Goal: Check status: Check status

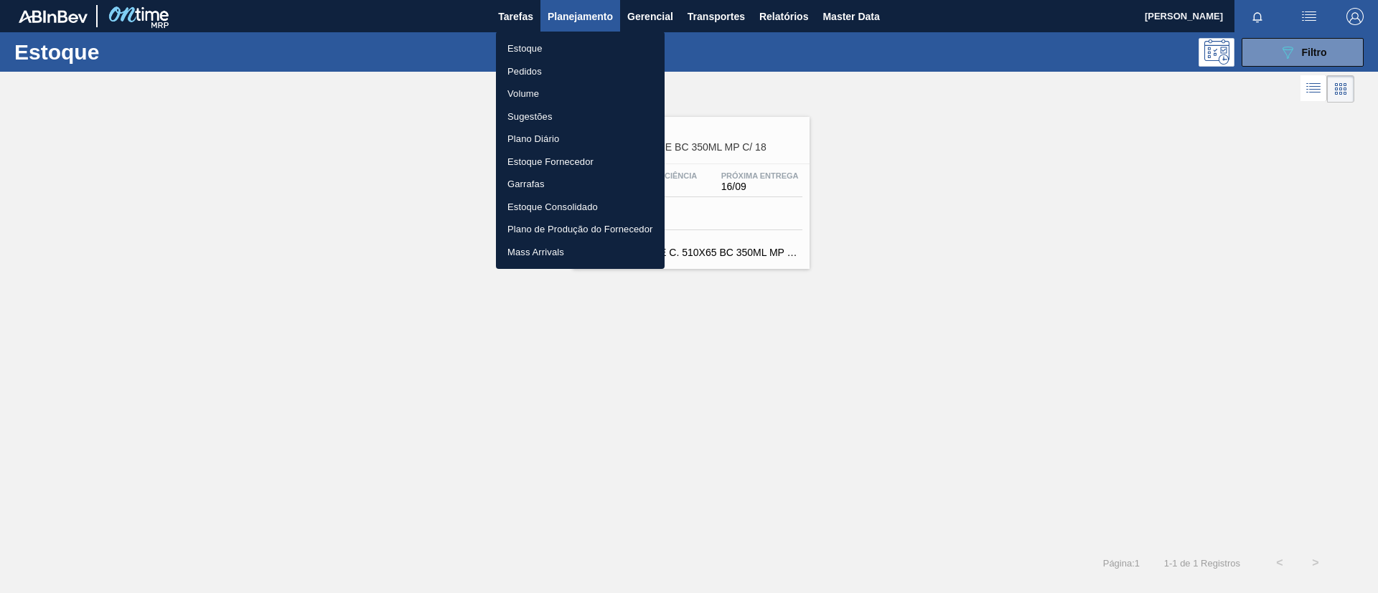
click at [548, 72] on li "Pedidos" at bounding box center [580, 71] width 169 height 23
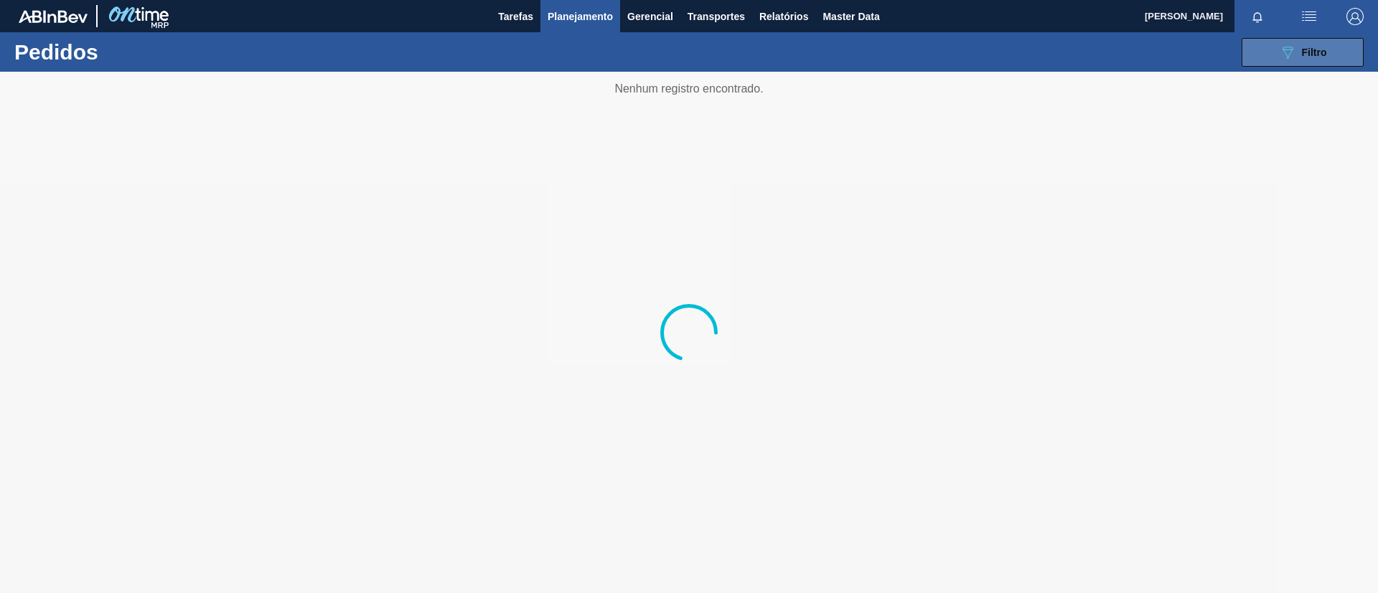
click at [1256, 63] on button "089F7B8B-B2A5-4AFE-B5C0-19BA573D28AC Filtro" at bounding box center [1302, 52] width 122 height 29
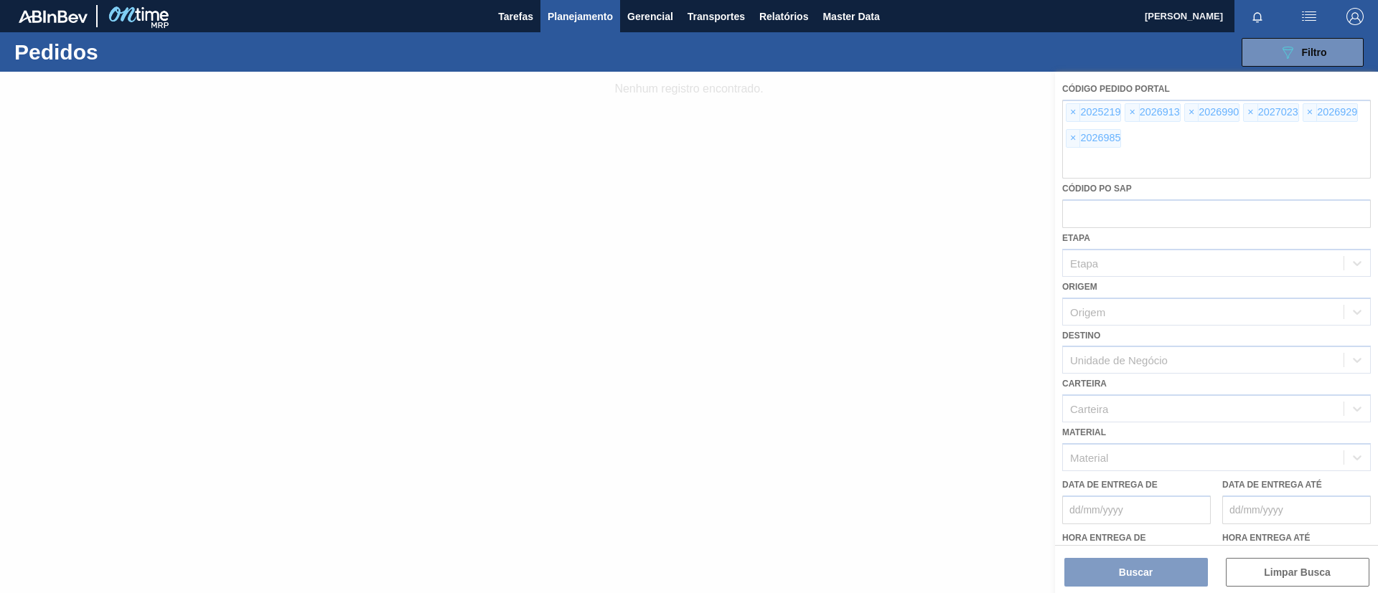
click at [1071, 108] on div at bounding box center [689, 333] width 1378 height 522
click at [1063, 114] on div at bounding box center [689, 333] width 1378 height 522
click at [1066, 114] on div at bounding box center [689, 333] width 1378 height 522
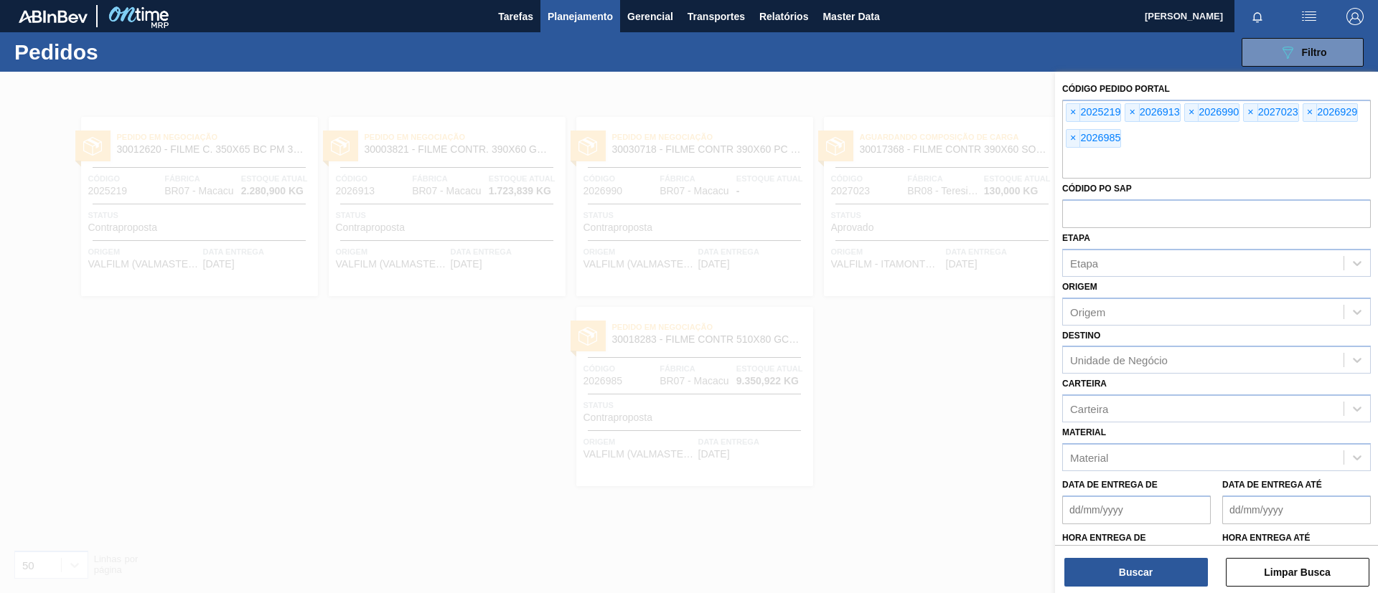
click at [1066, 114] on div "× 2025219" at bounding box center [1093, 112] width 55 height 19
click at [1074, 113] on span "×" at bounding box center [1073, 112] width 14 height 17
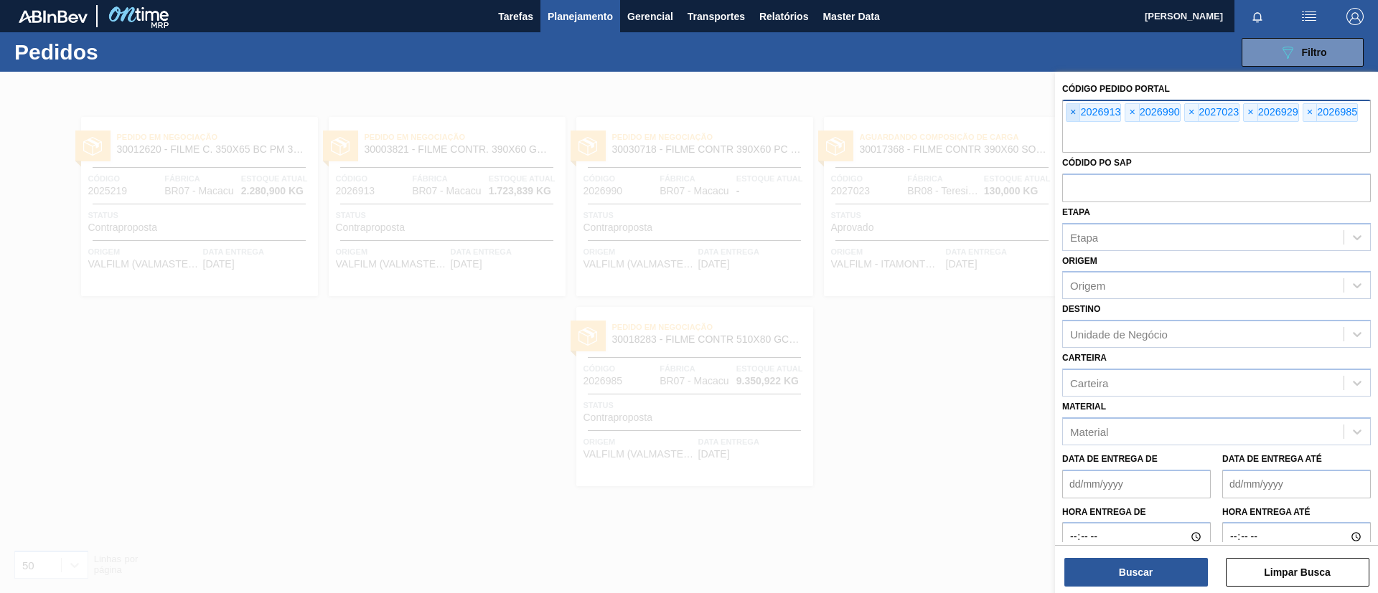
click at [1074, 113] on span "×" at bounding box center [1073, 112] width 14 height 17
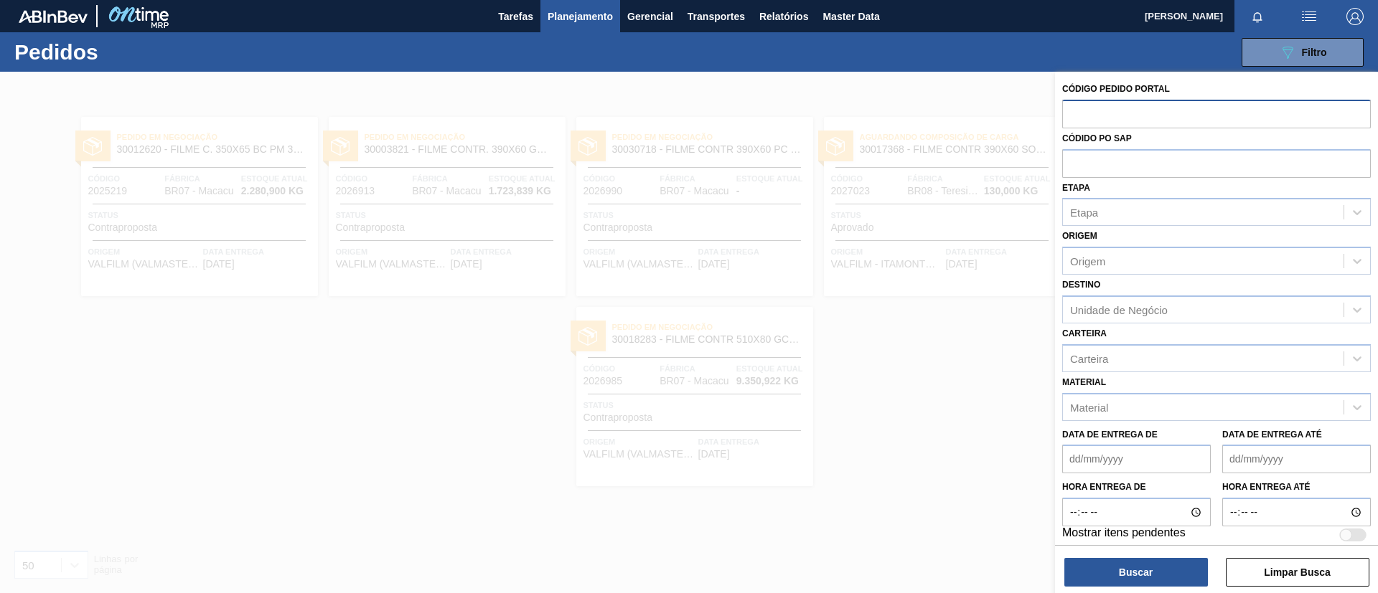
paste input "1980596"
type input "1980596"
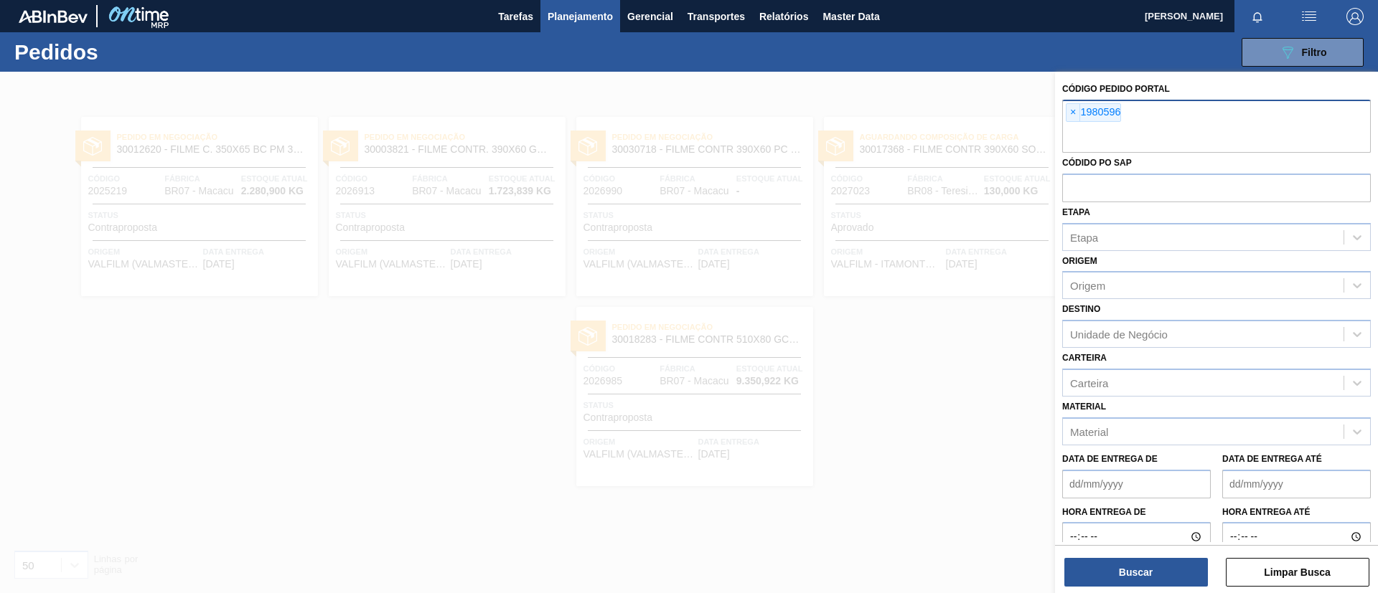
click at [1140, 556] on div "Buscar Limpar Busca" at bounding box center [1216, 565] width 323 height 40
click at [1140, 568] on button "Buscar" at bounding box center [1136, 572] width 144 height 29
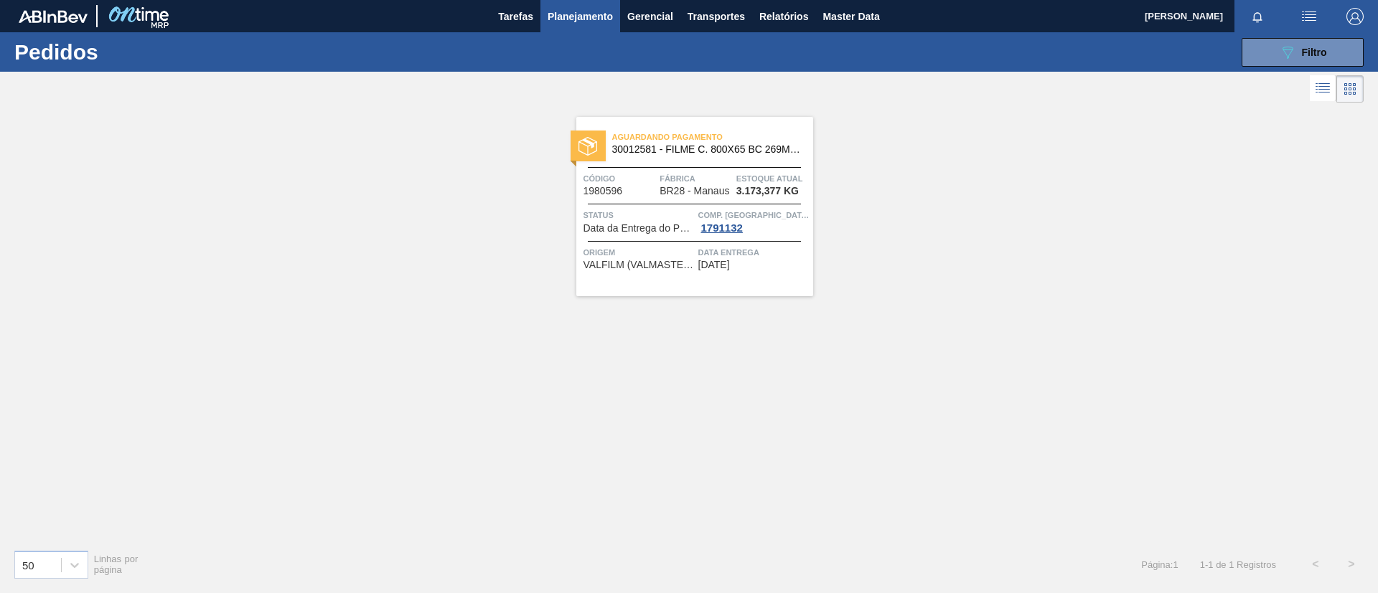
click at [729, 148] on span "30012581 - FILME C. 800X65 BC 269ML C15 429" at bounding box center [706, 149] width 189 height 11
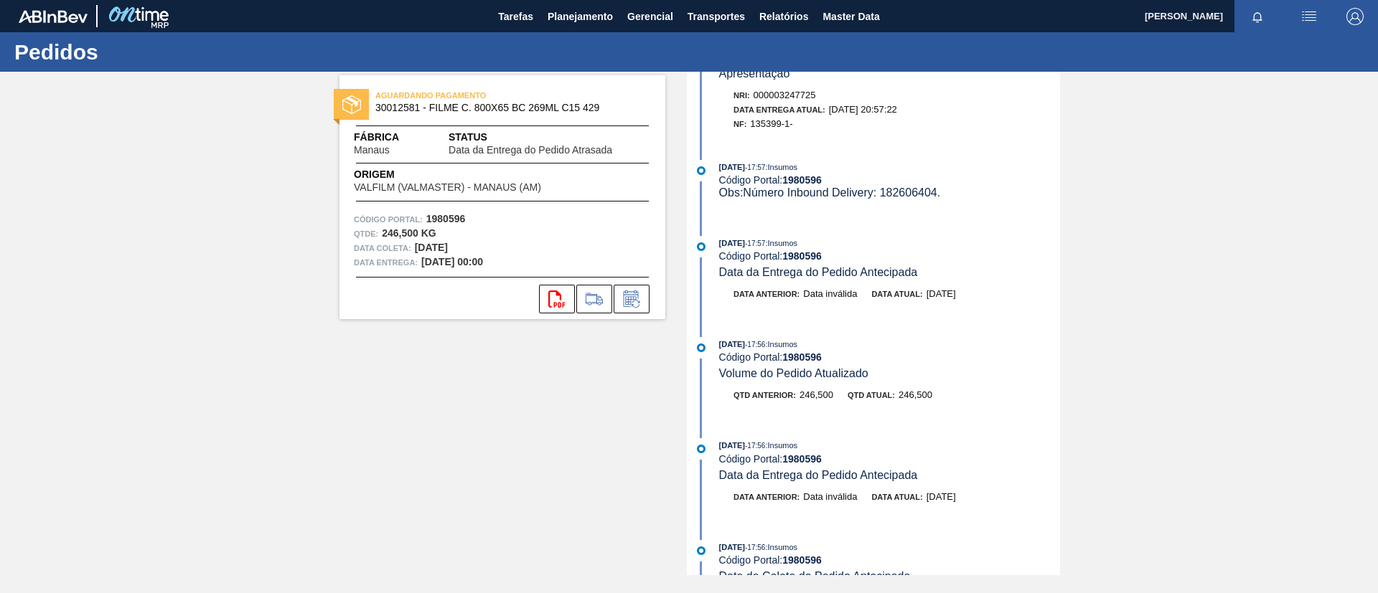
scroll to position [861, 0]
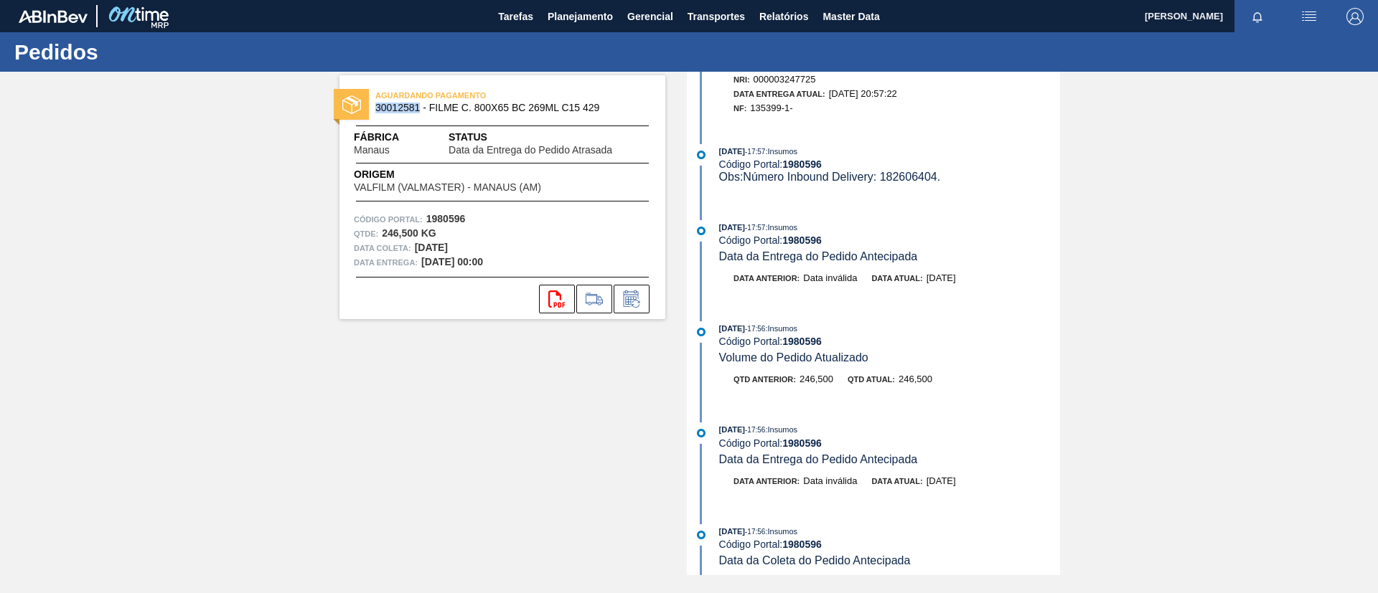
drag, startPoint x: 421, startPoint y: 108, endPoint x: 376, endPoint y: 113, distance: 44.8
click at [376, 113] on span "30012581 - FILME C. 800X65 BC 269ML C15 429" at bounding box center [505, 108] width 260 height 11
copy span "30012581"
click at [591, 22] on span "Planejamento" at bounding box center [580, 16] width 65 height 17
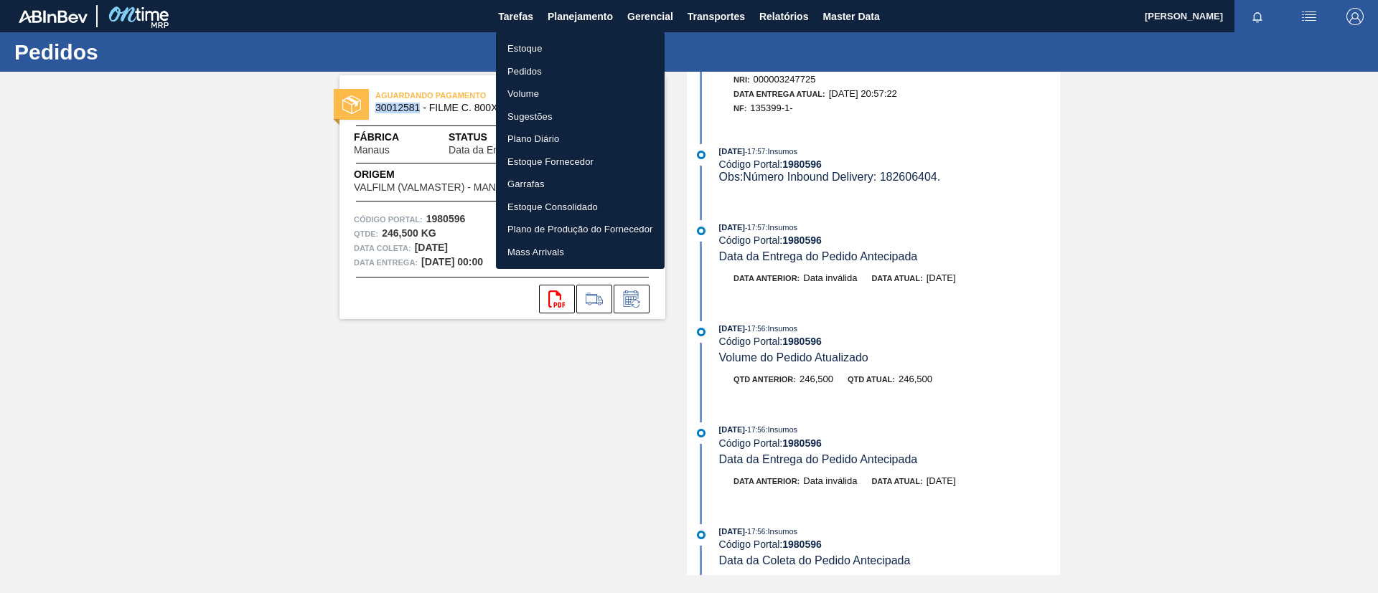
click at [598, 39] on li "Estoque" at bounding box center [580, 48] width 169 height 23
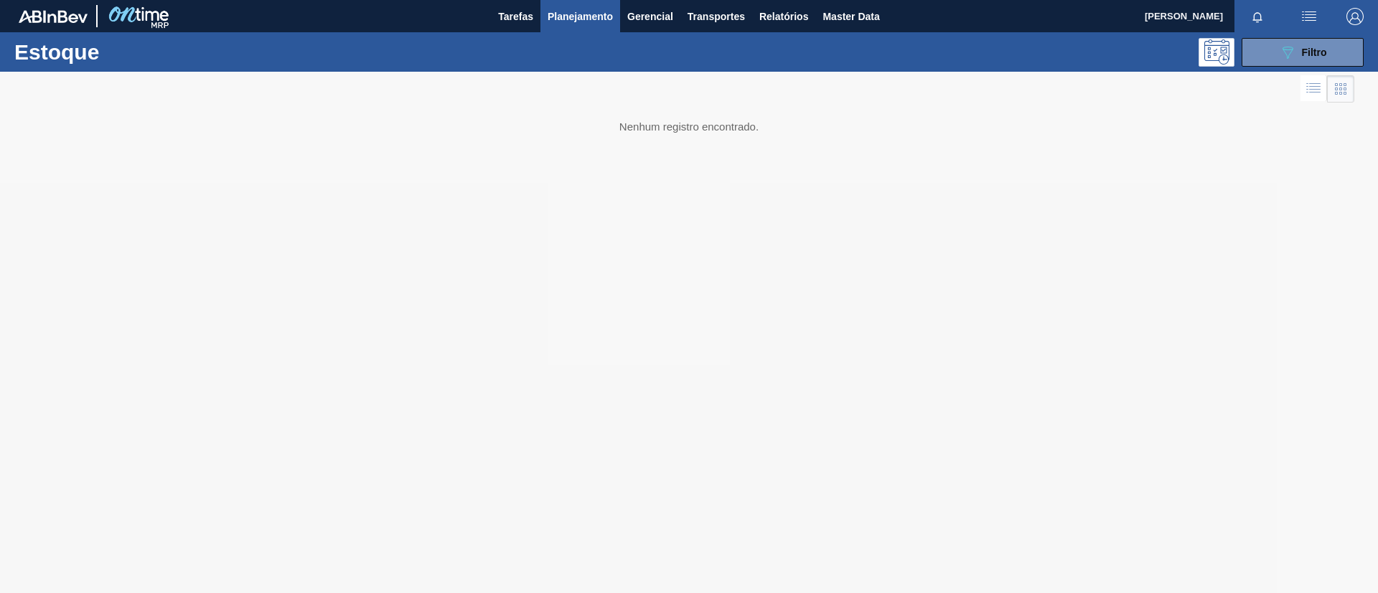
click at [1325, 72] on div at bounding box center [689, 333] width 1378 height 522
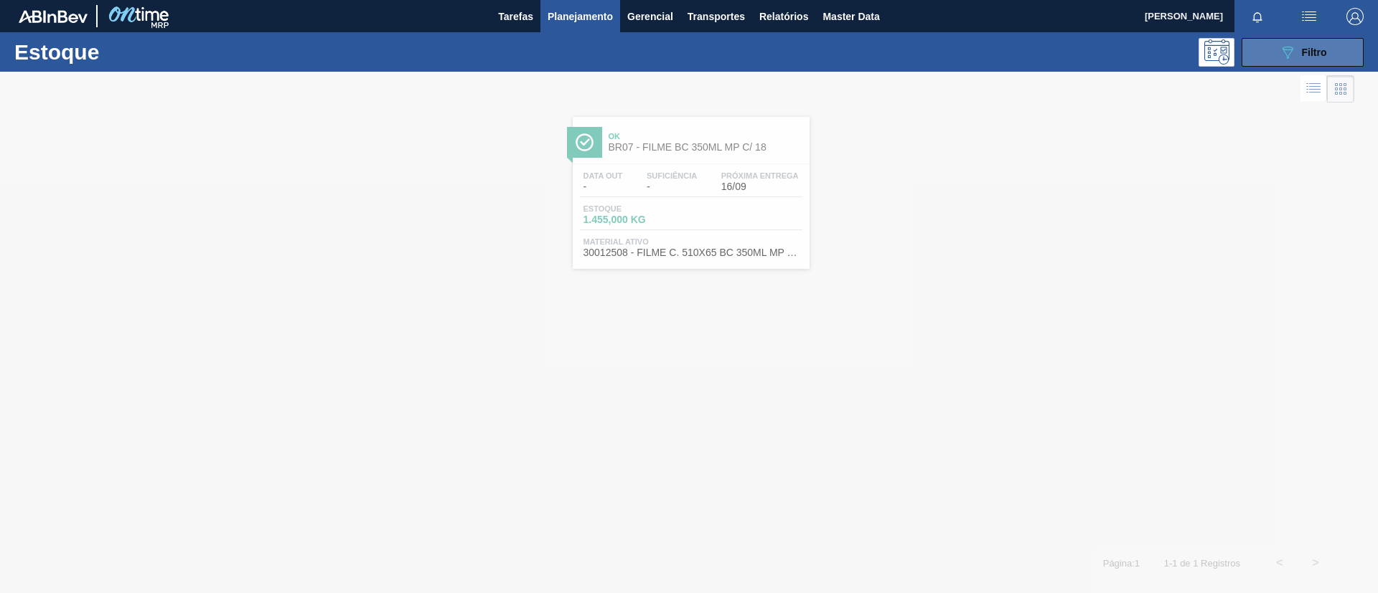
click at [1317, 56] on span "Filtro" at bounding box center [1314, 52] width 25 height 11
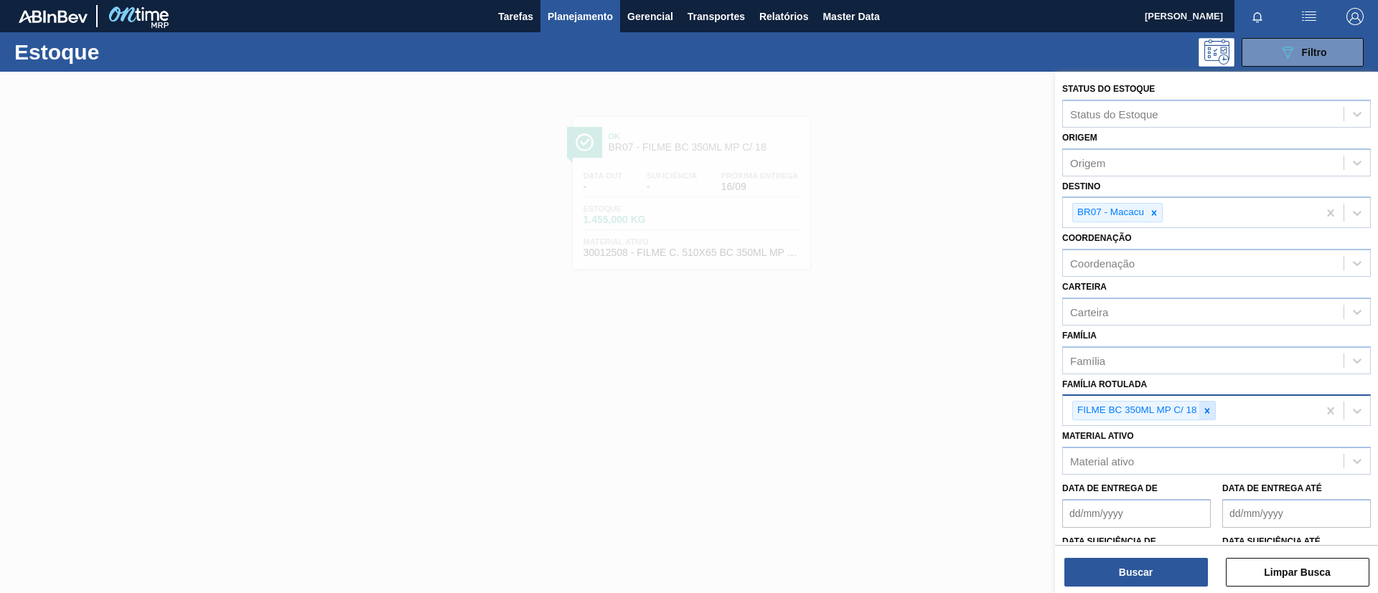
click at [1214, 416] on div at bounding box center [1207, 411] width 16 height 18
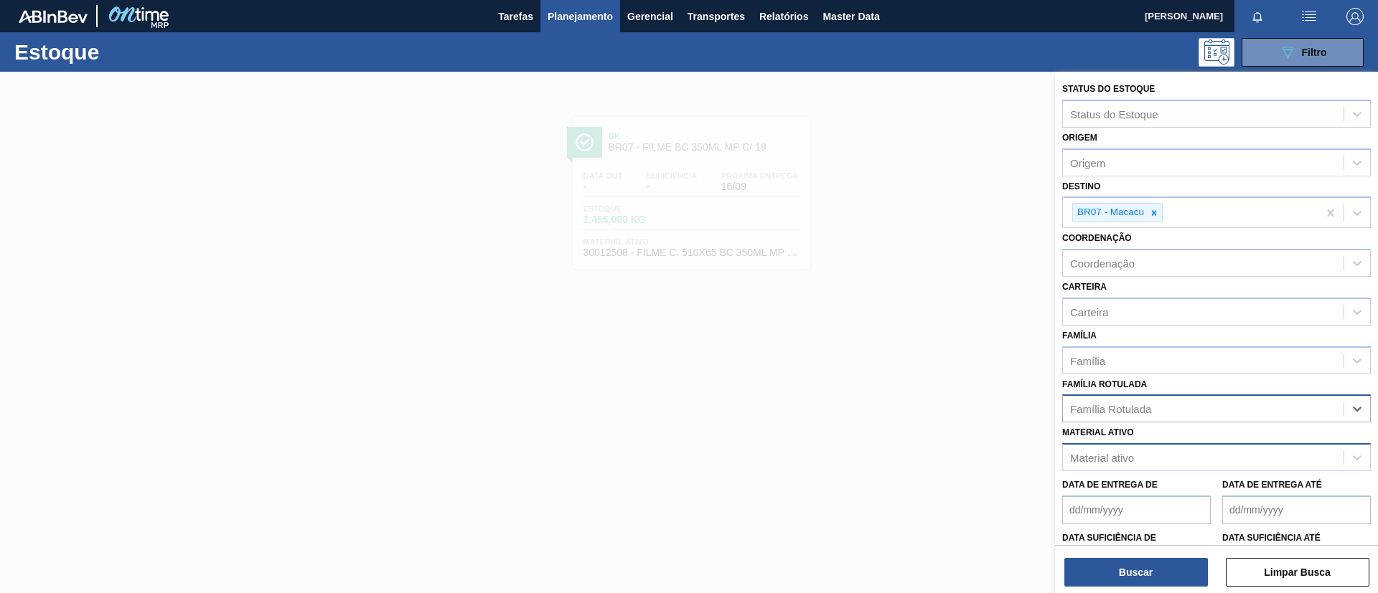
click at [1201, 448] on div "Material ativo" at bounding box center [1203, 458] width 281 height 21
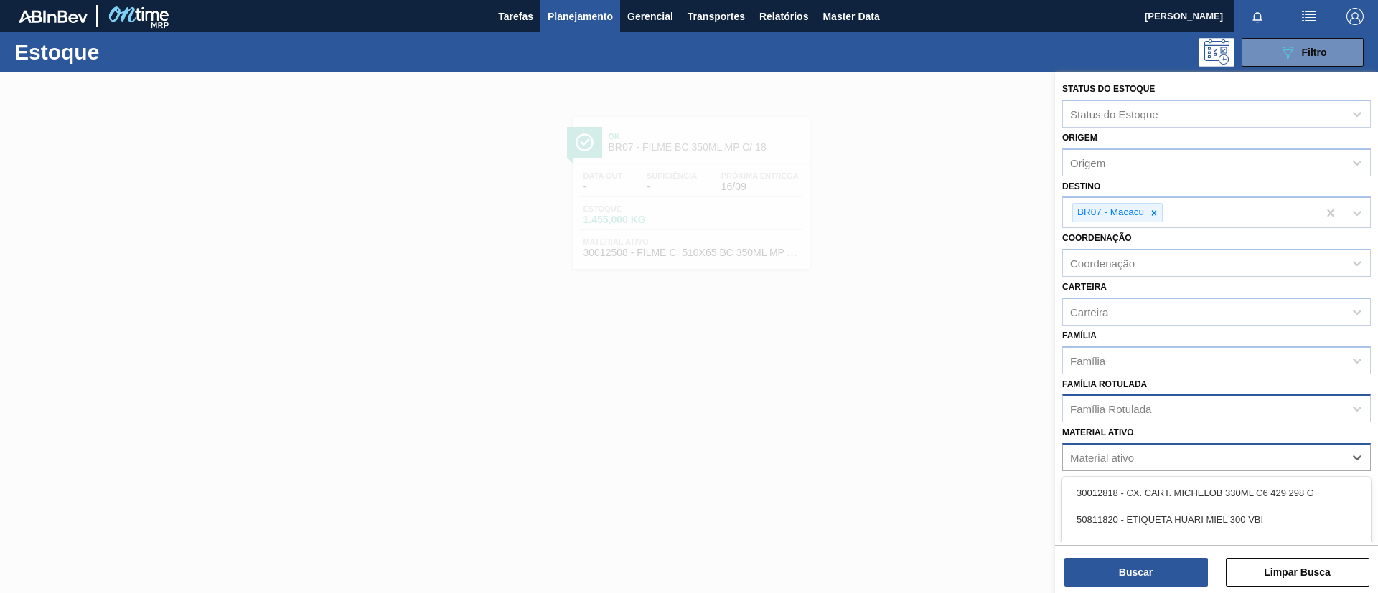
paste ativo "30012581"
type ativo "30012581"
drag, startPoint x: 1179, startPoint y: 488, endPoint x: 1181, endPoint y: 446, distance: 41.7
click at [1178, 487] on div "30012581 - FILME C. 800X65 BC 269ML C15 429" at bounding box center [1216, 493] width 309 height 27
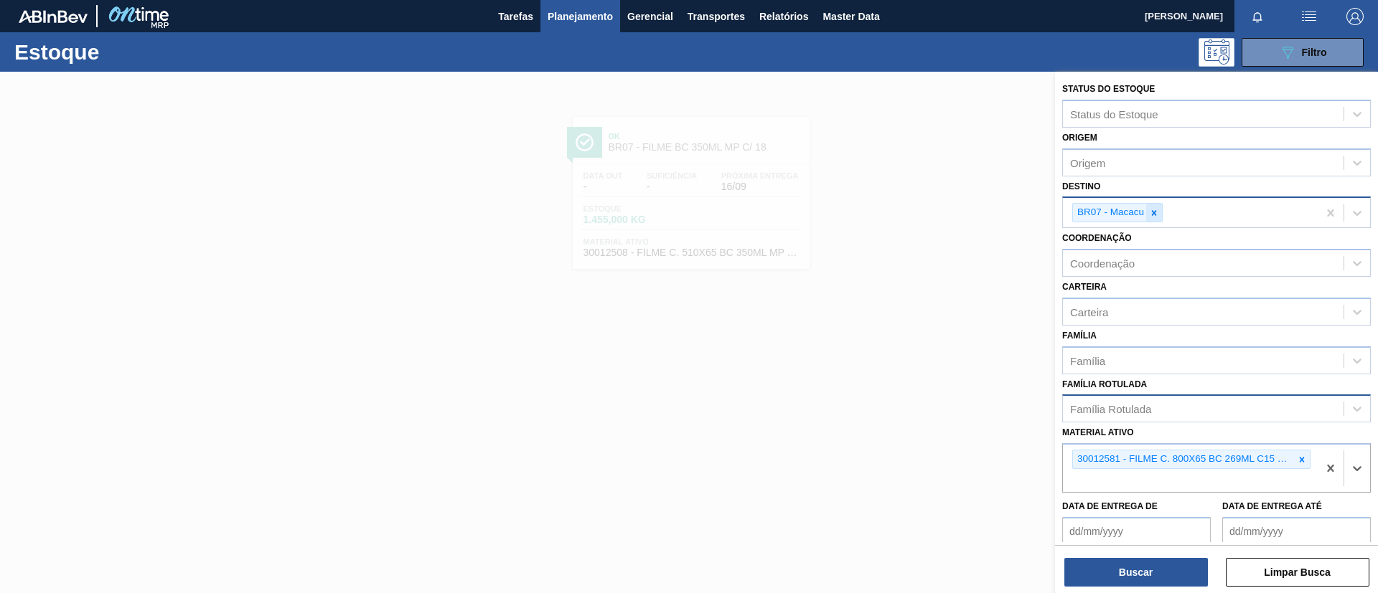
click at [1155, 217] on icon at bounding box center [1154, 213] width 10 height 10
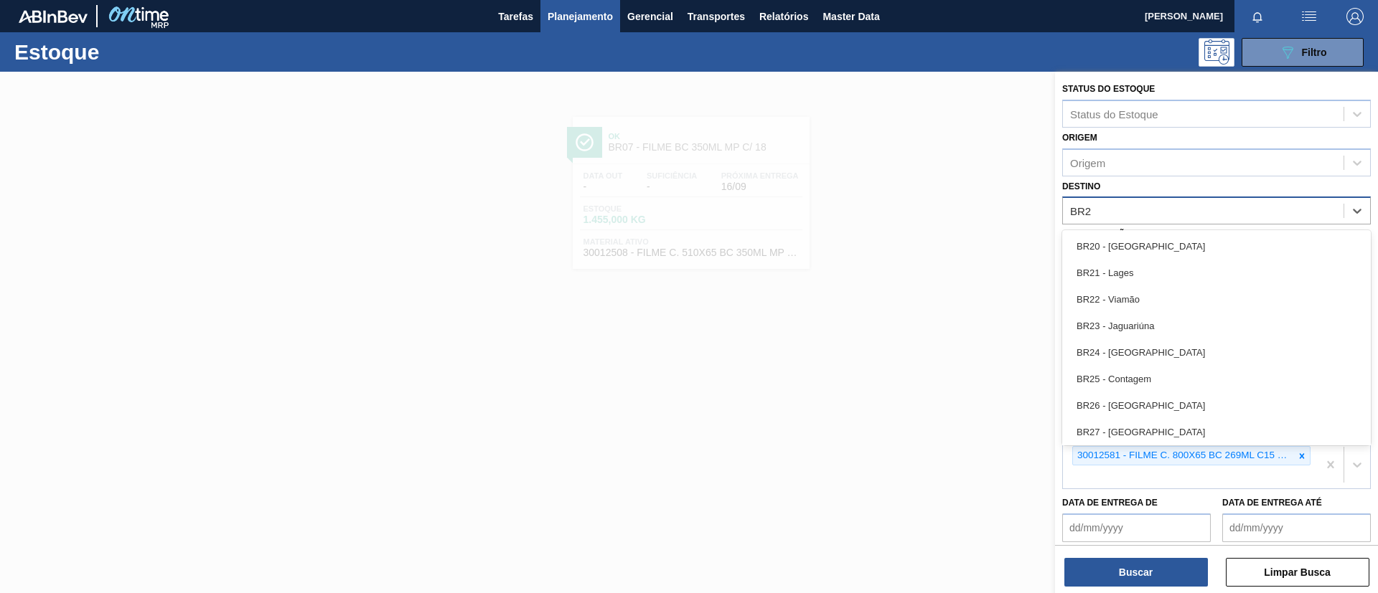
type input "BR28"
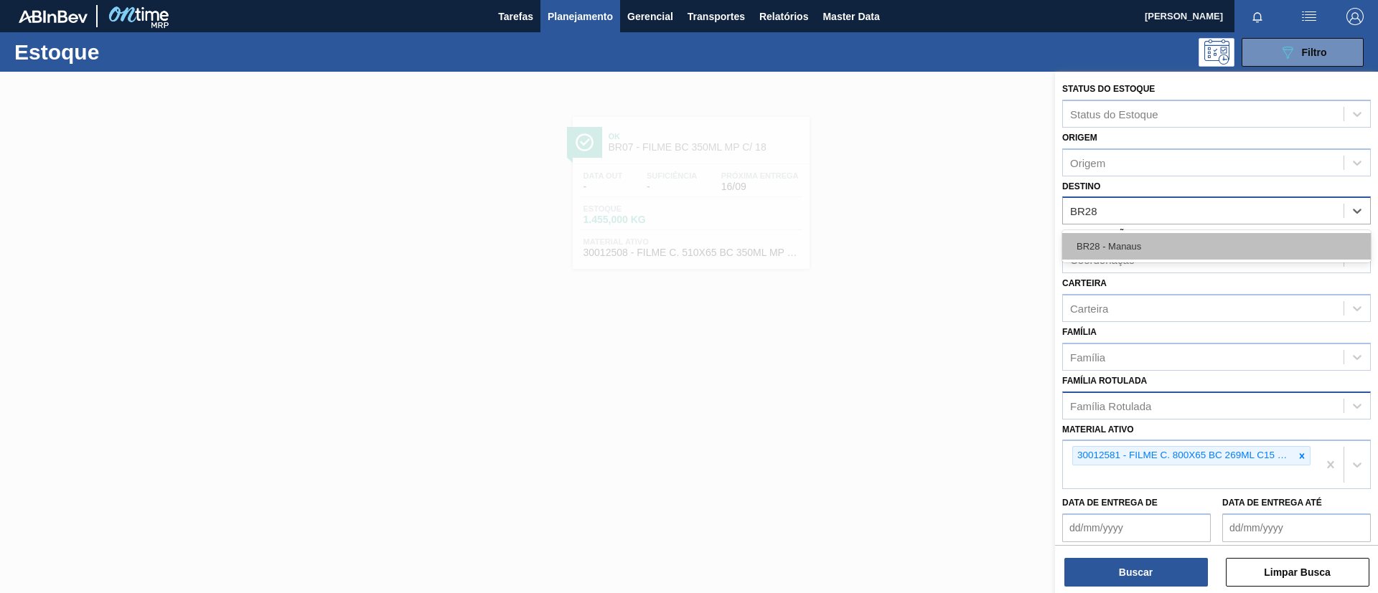
click at [1163, 237] on div "BR28 - Manaus" at bounding box center [1216, 246] width 309 height 27
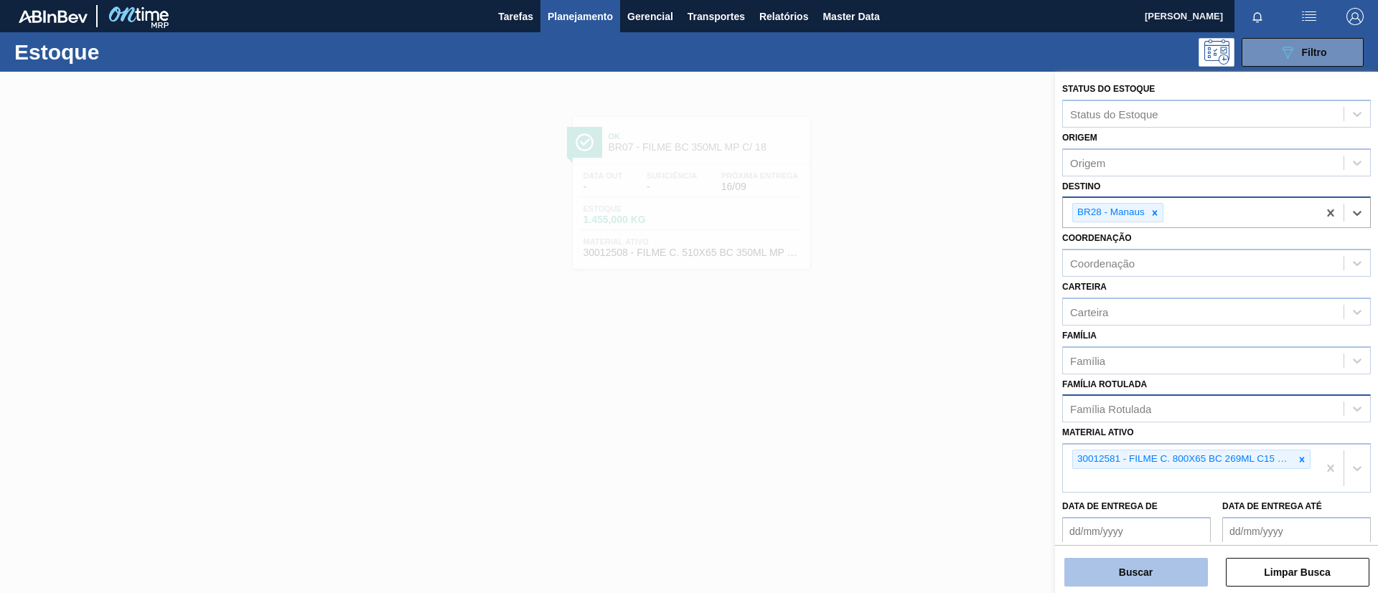
click at [1144, 576] on button "Buscar" at bounding box center [1136, 572] width 144 height 29
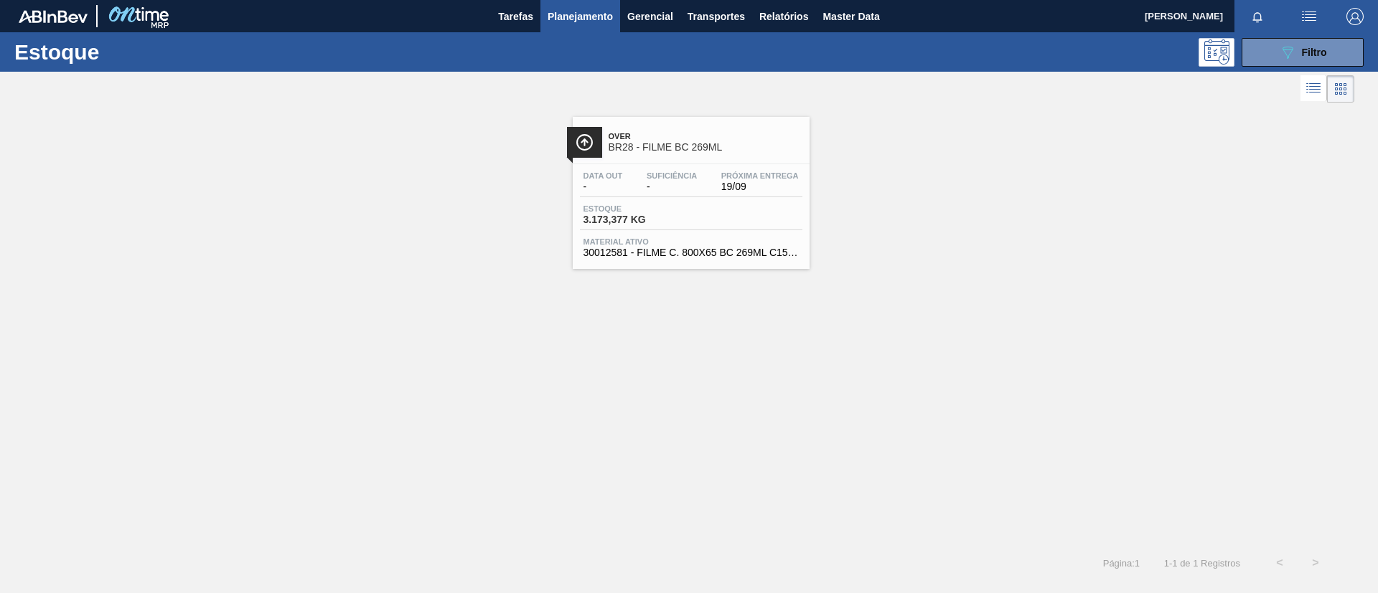
click at [750, 161] on div "Over BR28 - FILME BC 269ML Data out - Suficiência - Próxima Entrega 19/09 Estoq…" at bounding box center [691, 193] width 237 height 152
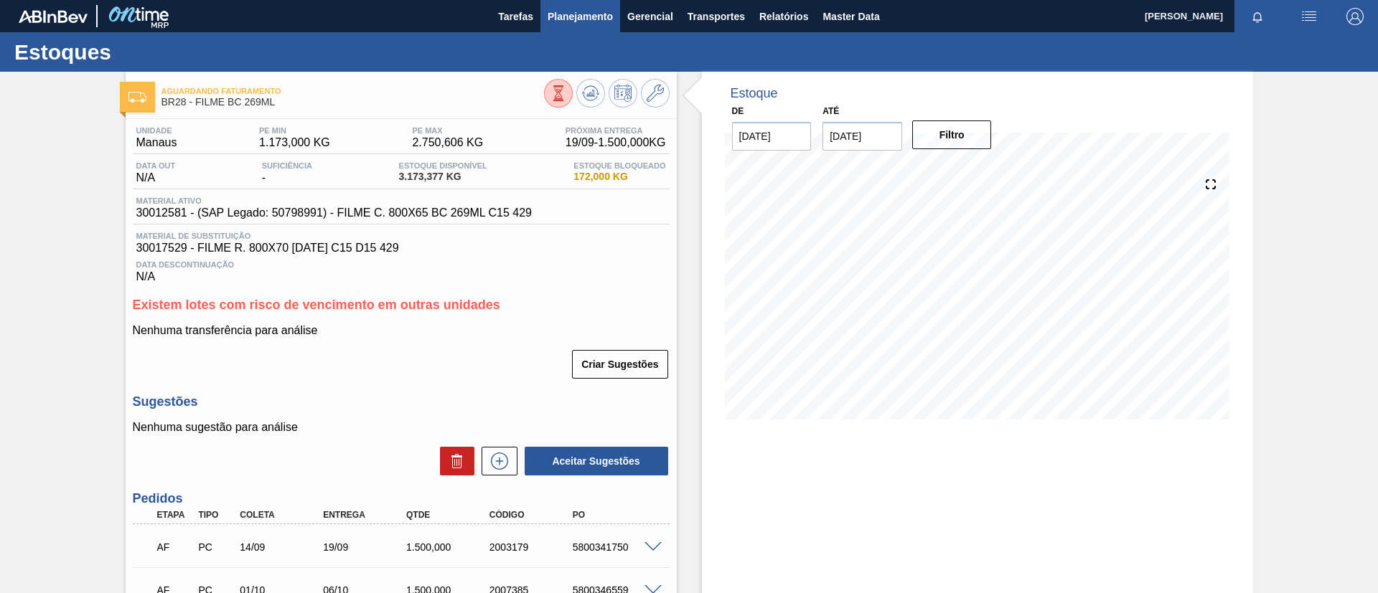
click at [561, 24] on button "Planejamento" at bounding box center [580, 16] width 80 height 32
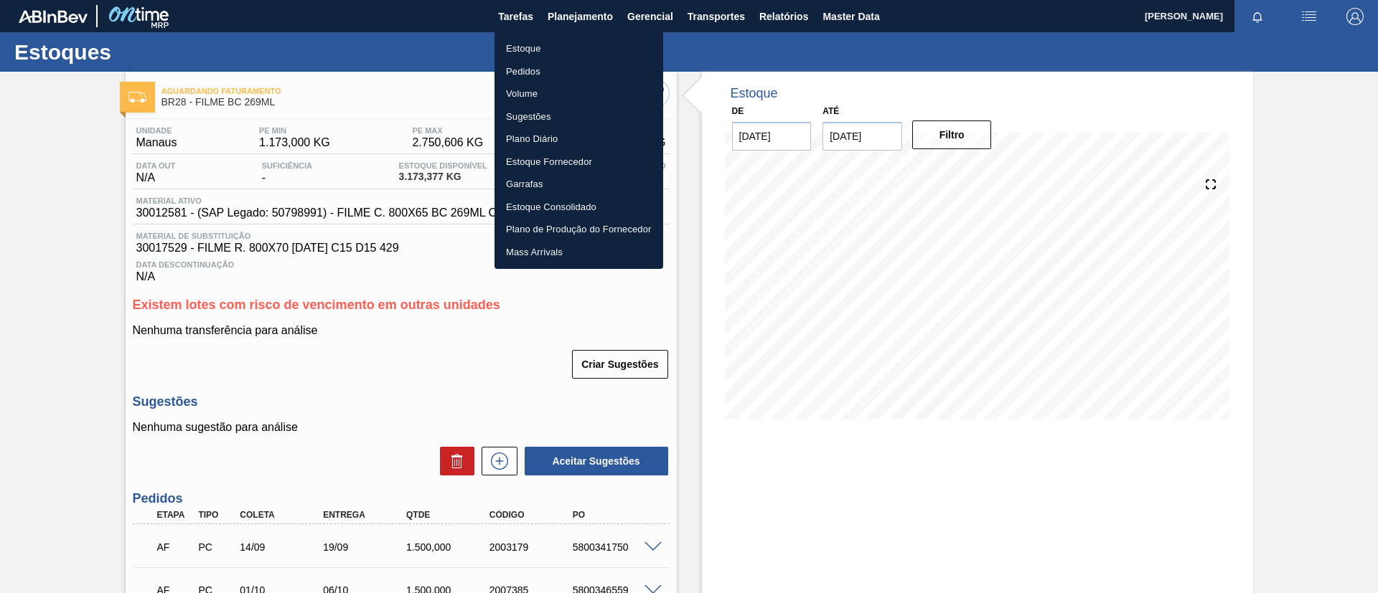
click at [550, 67] on li "Pedidos" at bounding box center [578, 71] width 169 height 23
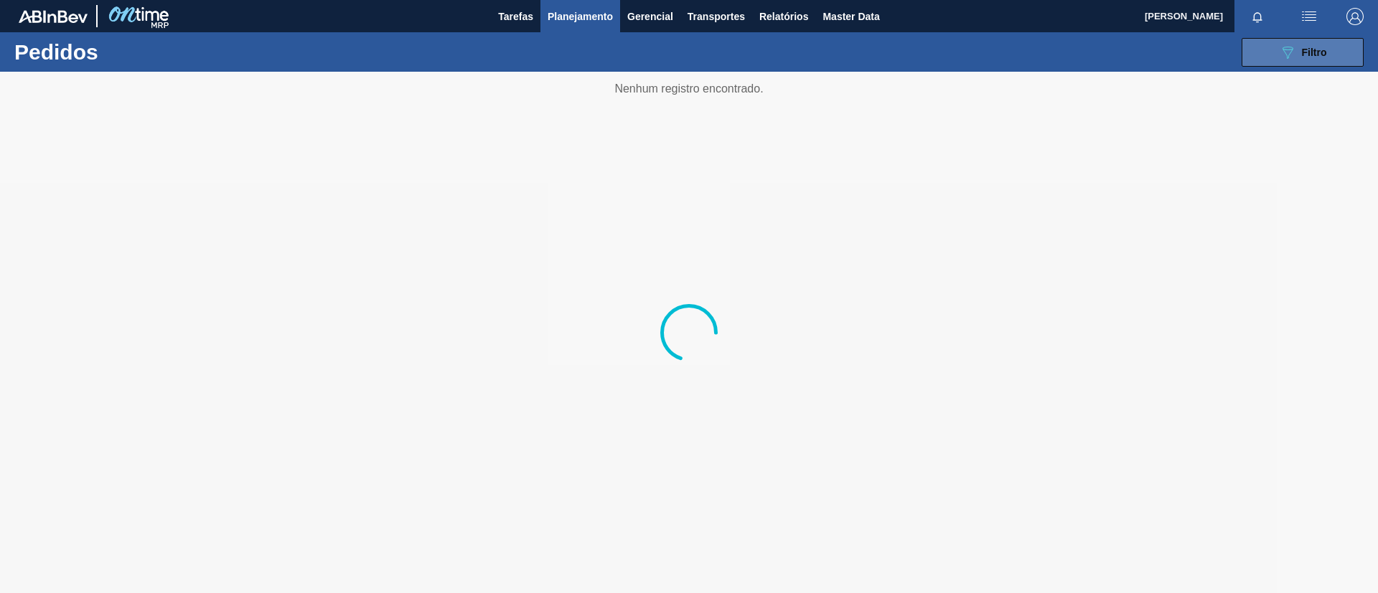
click at [1319, 53] on span "Filtro" at bounding box center [1314, 52] width 25 height 11
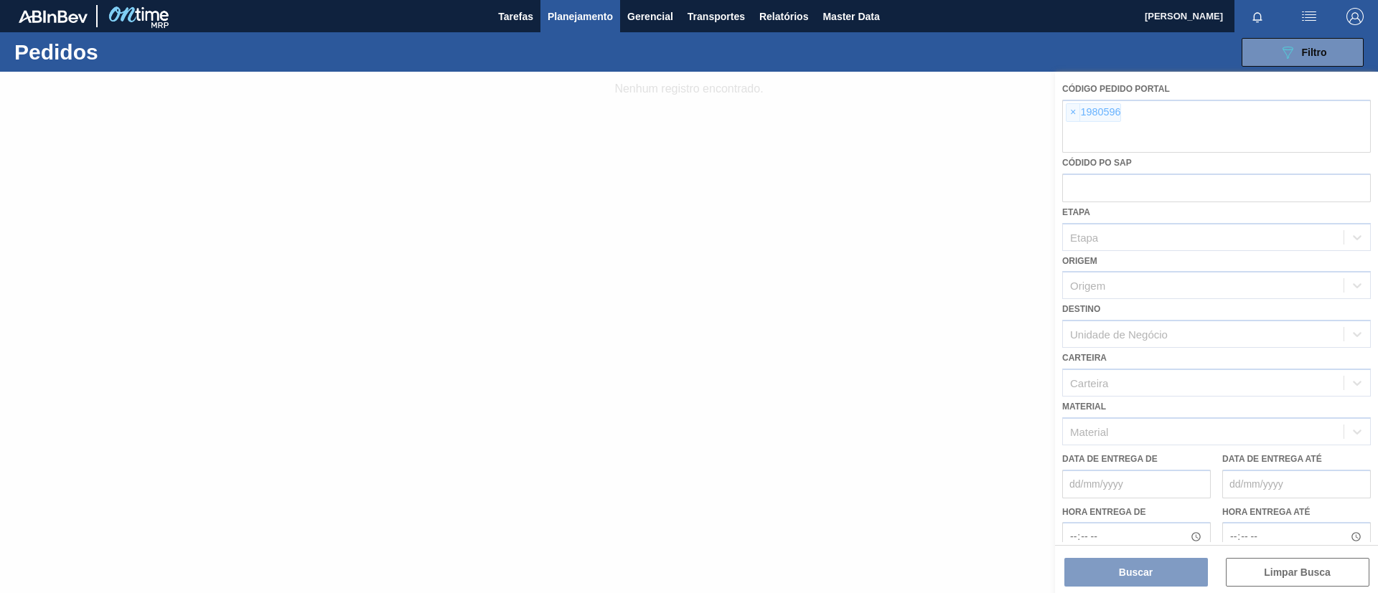
click at [1074, 116] on div at bounding box center [689, 333] width 1378 height 522
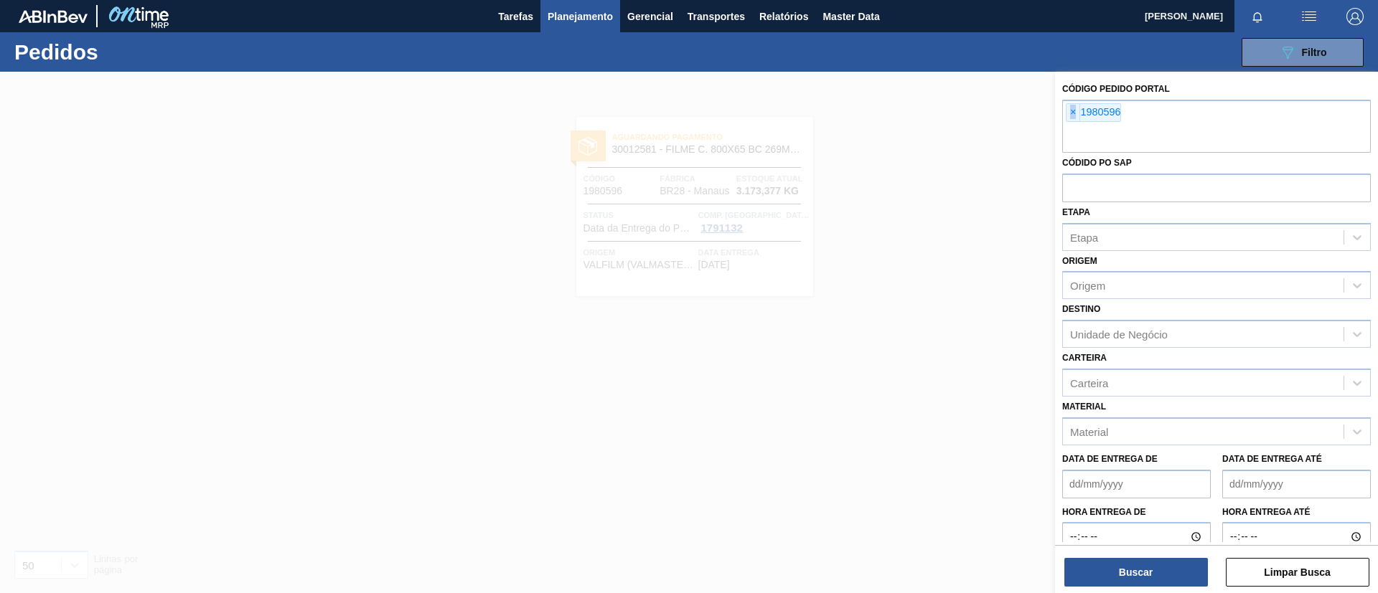
click at [1074, 116] on span "×" at bounding box center [1073, 112] width 14 height 17
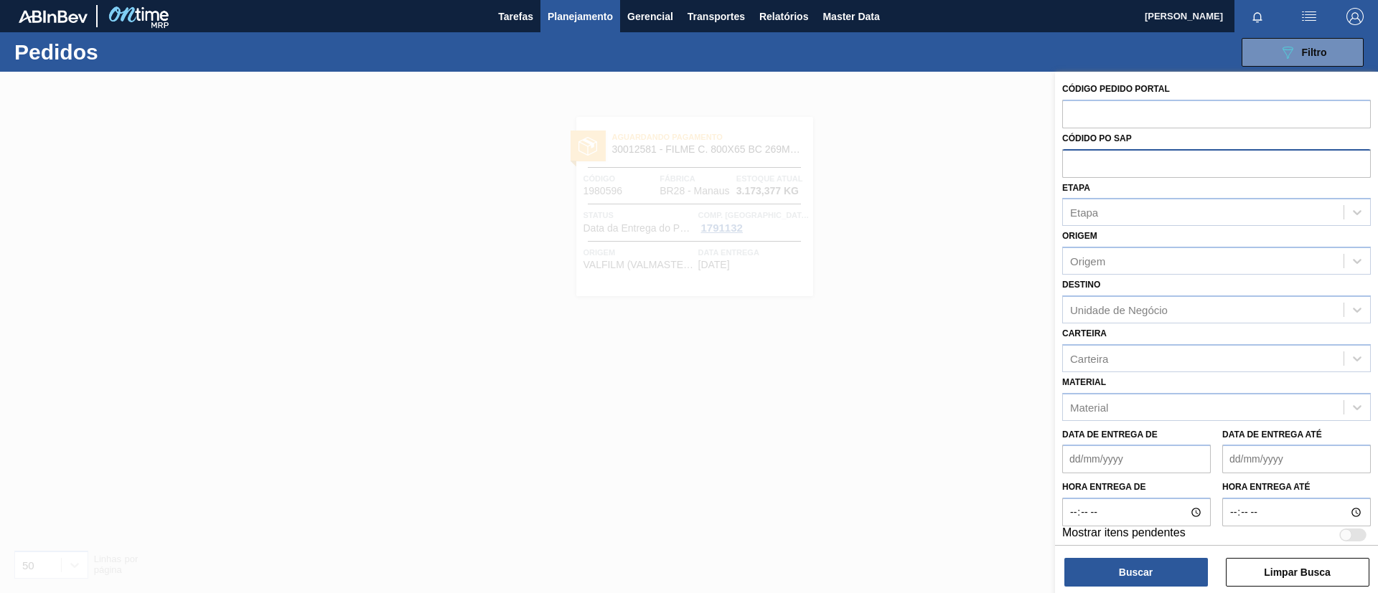
paste input "1980568"
type input "1980568"
click at [1155, 580] on button "Buscar" at bounding box center [1136, 572] width 144 height 29
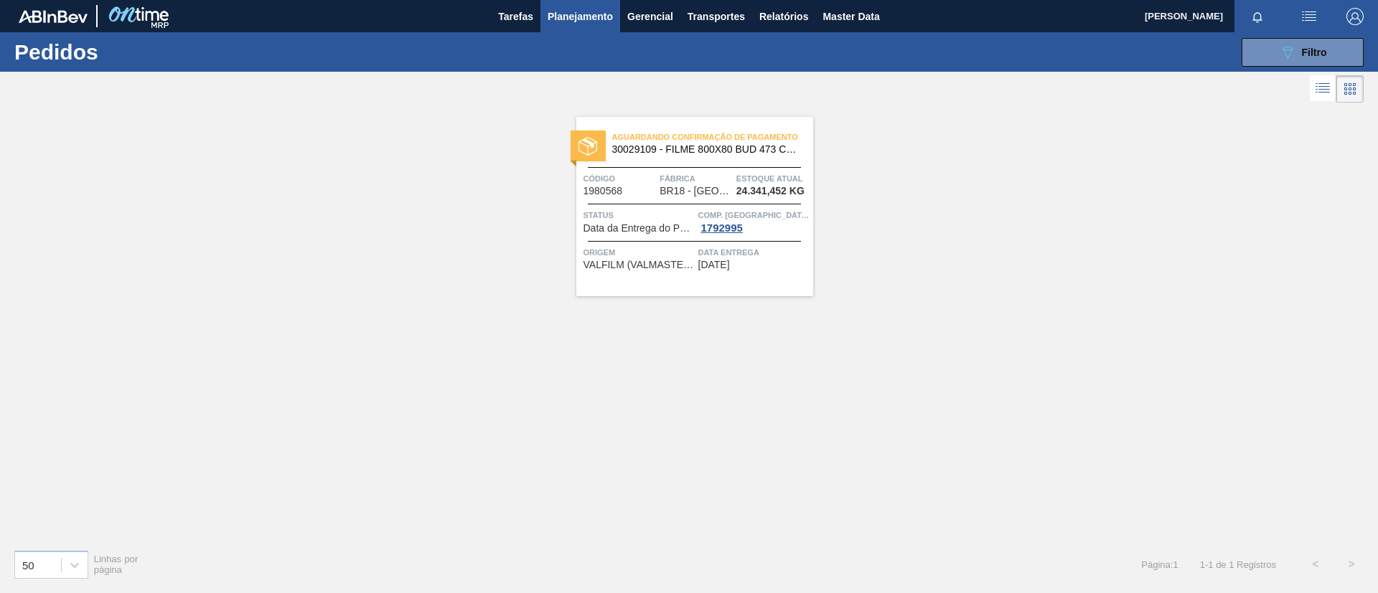
click at [725, 173] on span "Fábrica" at bounding box center [695, 179] width 73 height 14
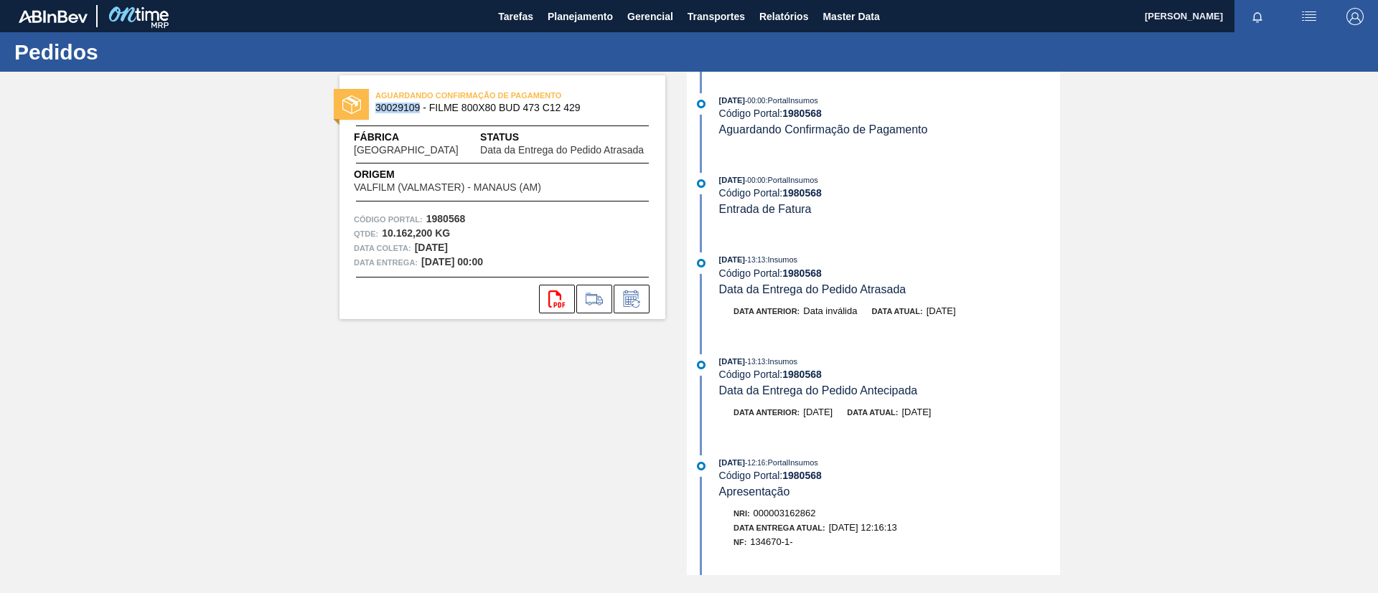
drag, startPoint x: 375, startPoint y: 108, endPoint x: 421, endPoint y: 111, distance: 45.3
click at [421, 111] on div "AGUARDANDO CONFIRMAÇÃO DE PAGAMENTO 30029109 - FILME 800X80 BUD 473 C12 429" at bounding box center [502, 102] width 326 height 32
copy span "30029109"
click at [598, 24] on span "Planejamento" at bounding box center [580, 16] width 65 height 17
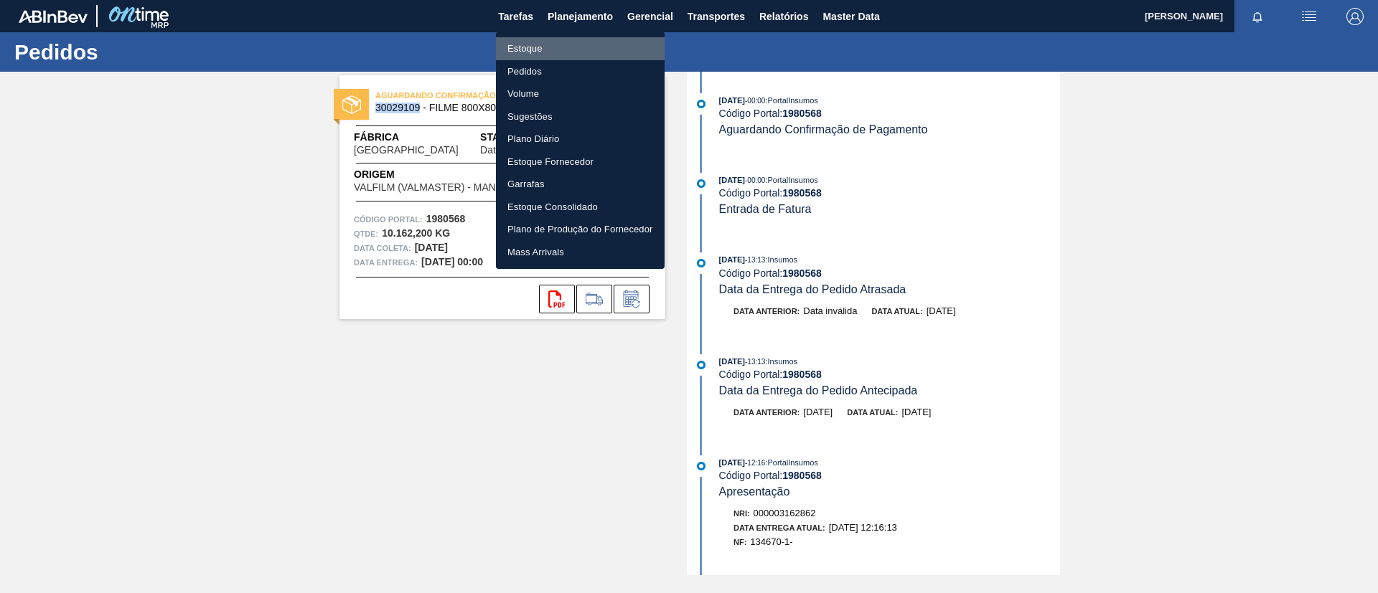
click at [591, 44] on li "Estoque" at bounding box center [580, 48] width 169 height 23
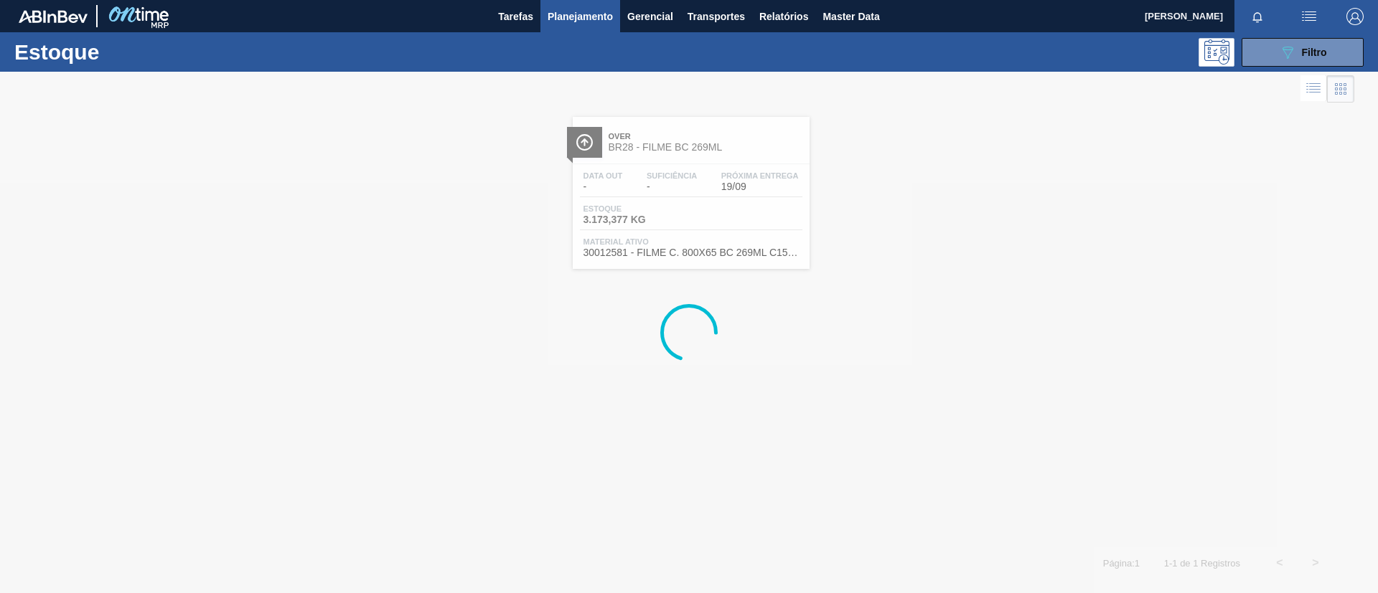
click at [1285, 67] on div "Estoque 089F7B8B-B2A5-4AFE-B5C0-19BA573D28AC Filtro" at bounding box center [689, 51] width 1378 height 39
click at [1294, 55] on icon "089F7B8B-B2A5-4AFE-B5C0-19BA573D28AC" at bounding box center [1287, 52] width 17 height 17
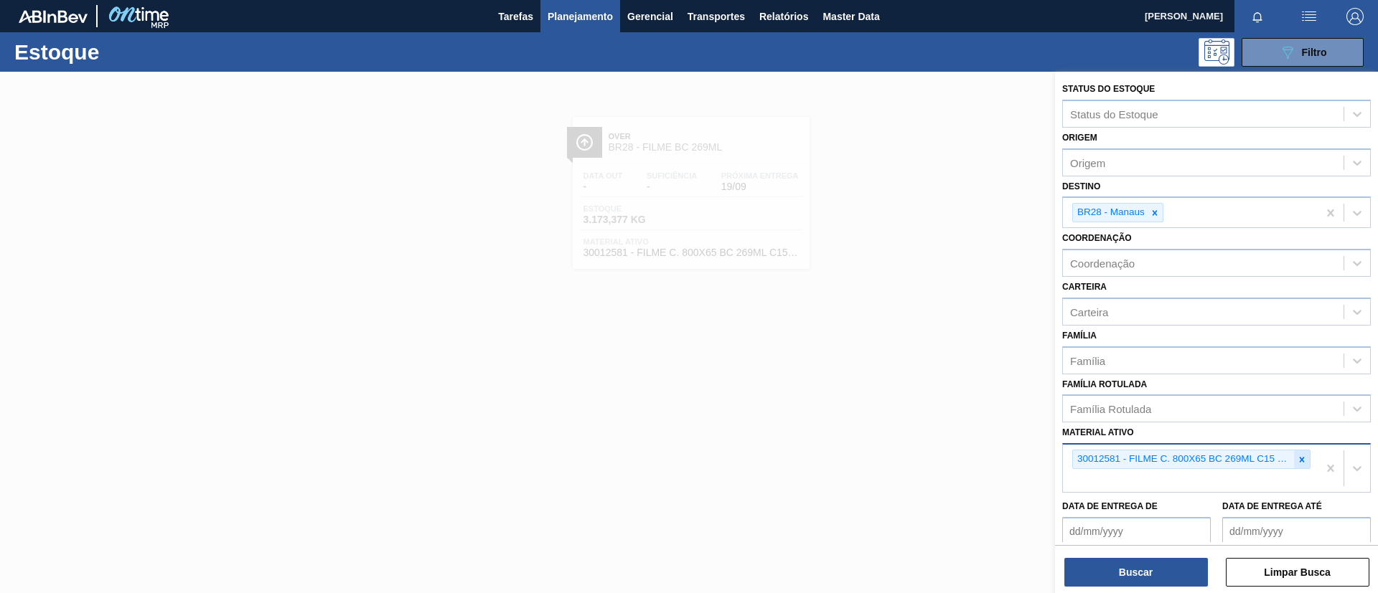
click at [1297, 464] on icon at bounding box center [1302, 460] width 10 height 10
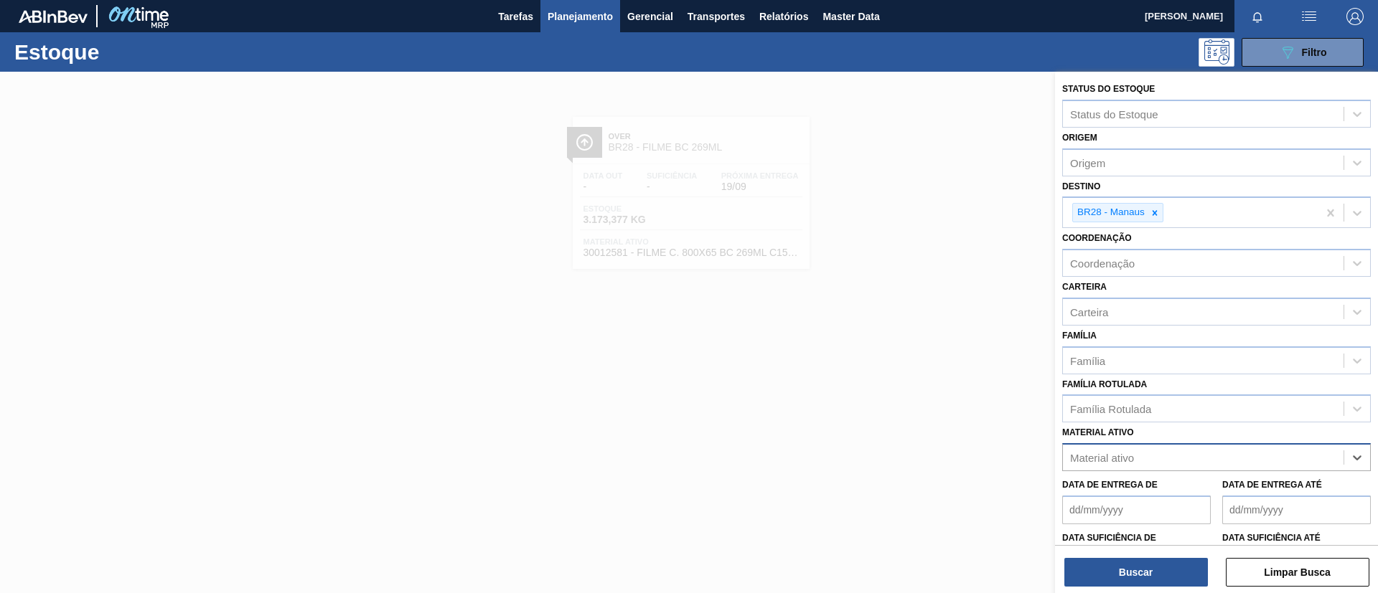
paste ativo "30029109"
type ativo "30029109"
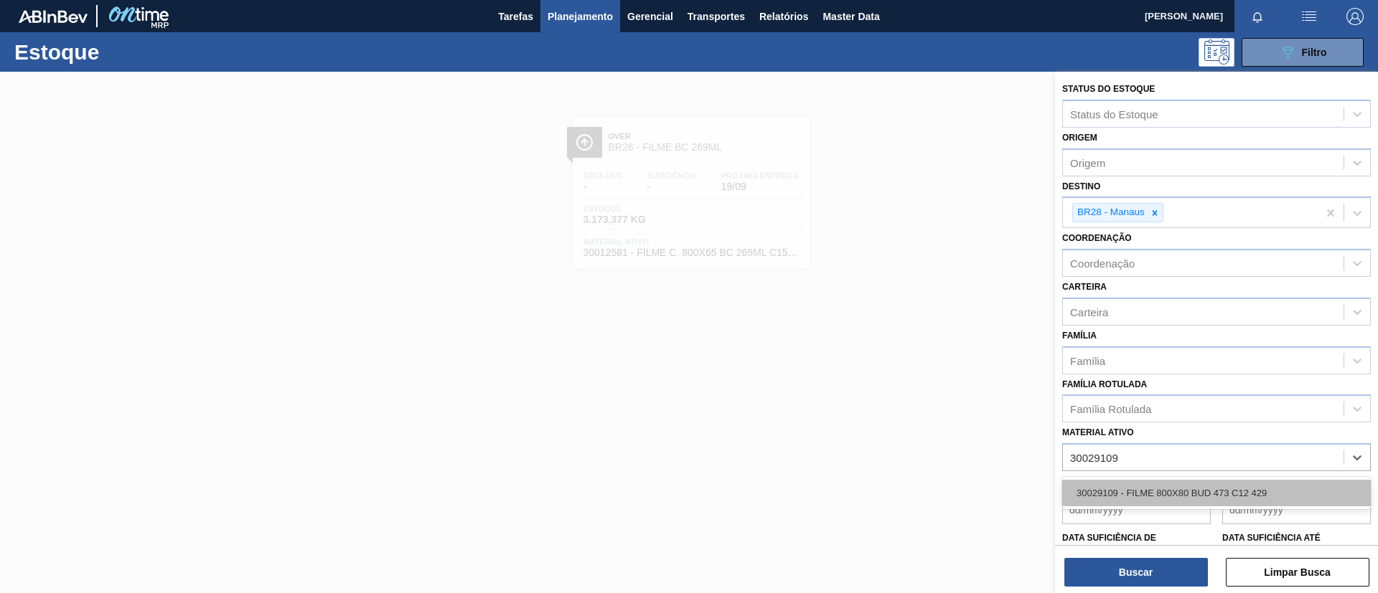
click at [1145, 480] on div "30029109 - FILME 800X80 BUD 473 C12 429" at bounding box center [1216, 493] width 309 height 27
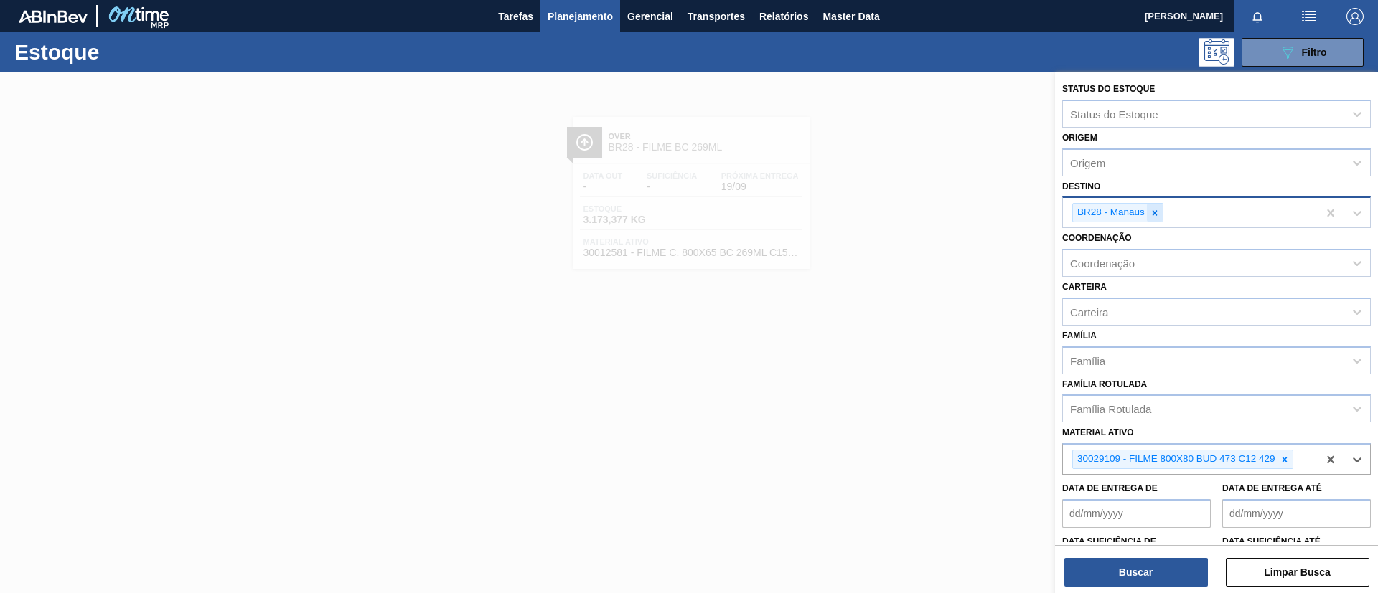
click at [1152, 215] on icon at bounding box center [1154, 212] width 5 height 5
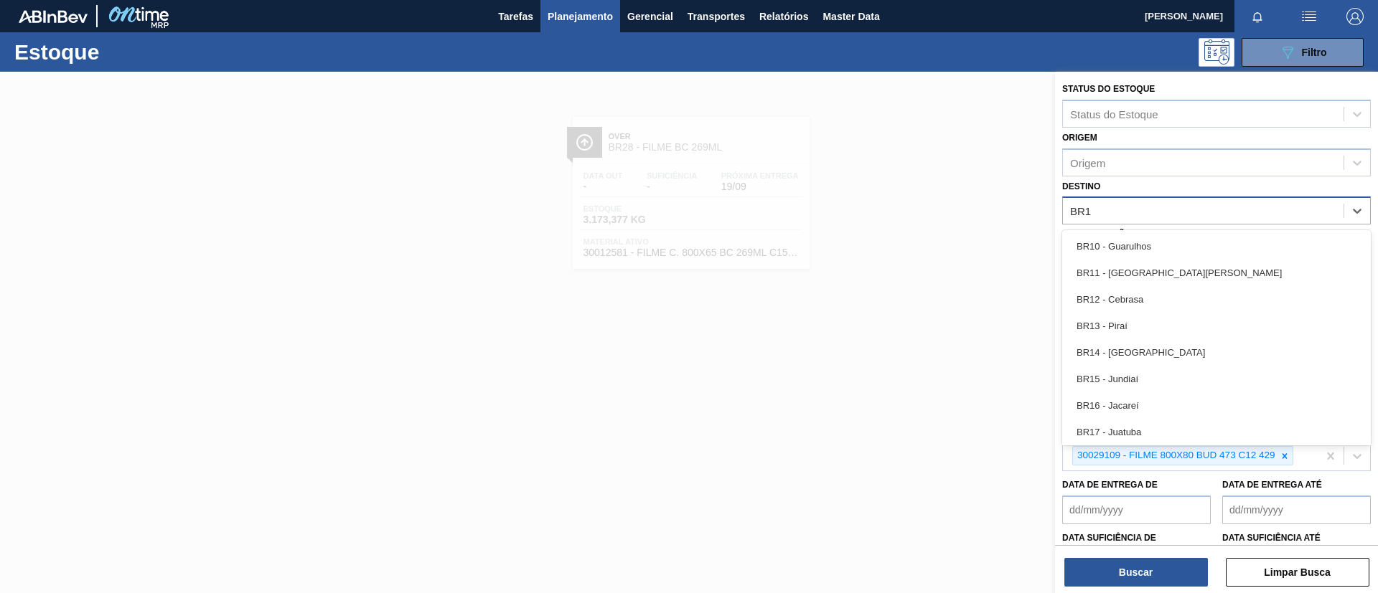
type input "BR18"
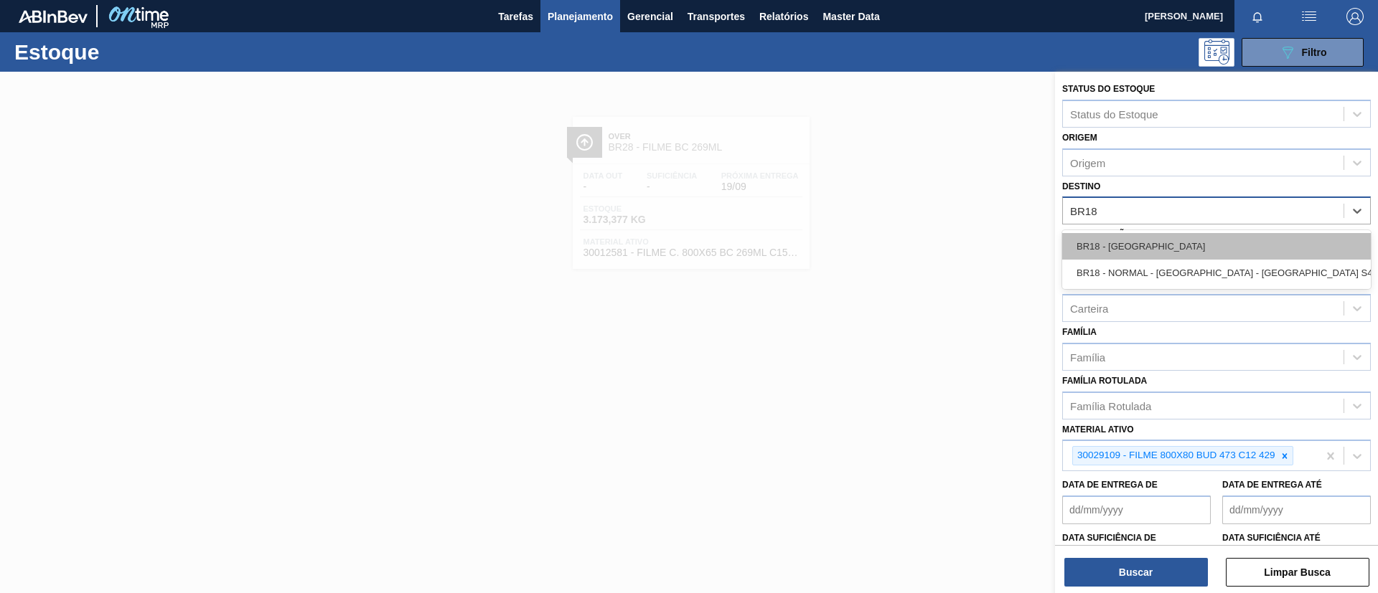
click at [1162, 237] on div "BR18 - [GEOGRAPHIC_DATA]" at bounding box center [1216, 246] width 309 height 27
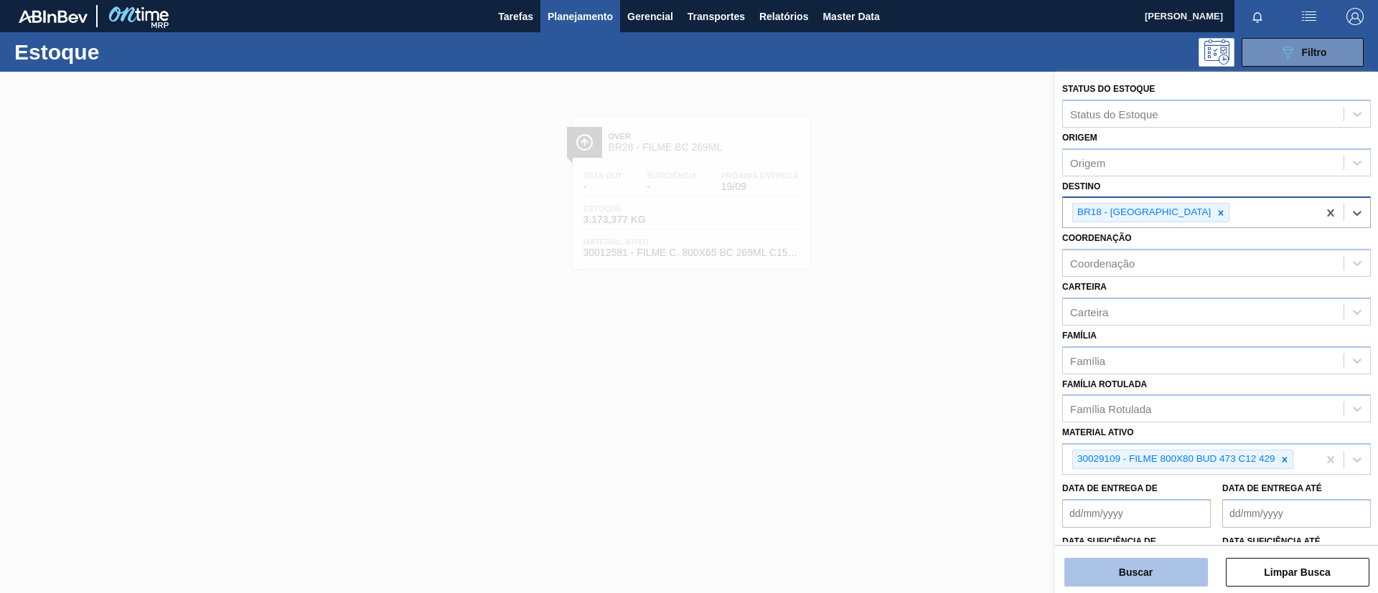
click at [1134, 571] on button "Buscar" at bounding box center [1136, 572] width 144 height 29
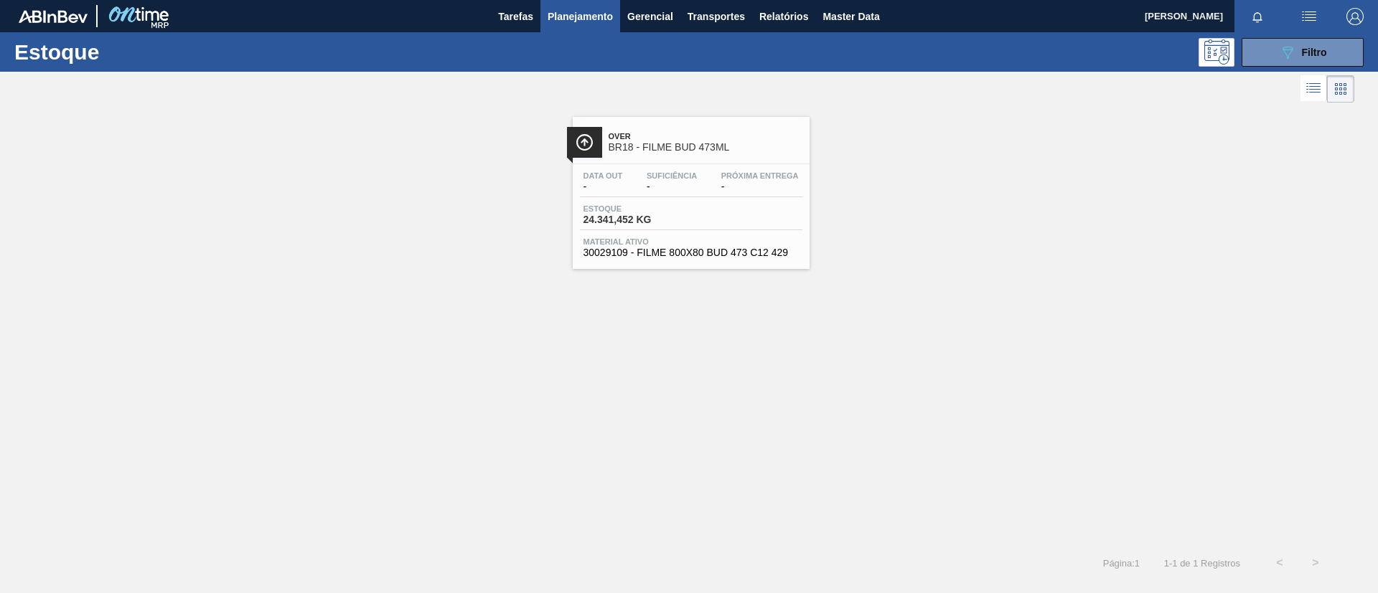
click at [764, 118] on div "Over BR18 - FILME BUD 473ML" at bounding box center [691, 136] width 237 height 39
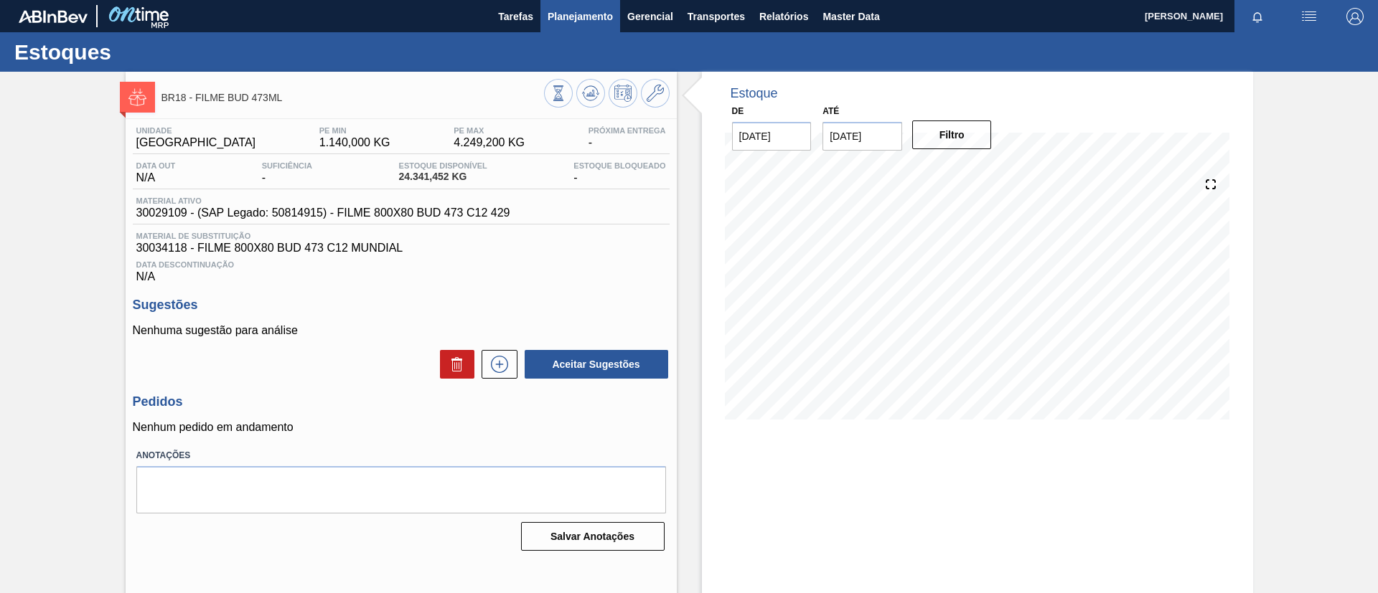
click at [564, 30] on button "Planejamento" at bounding box center [580, 16] width 80 height 32
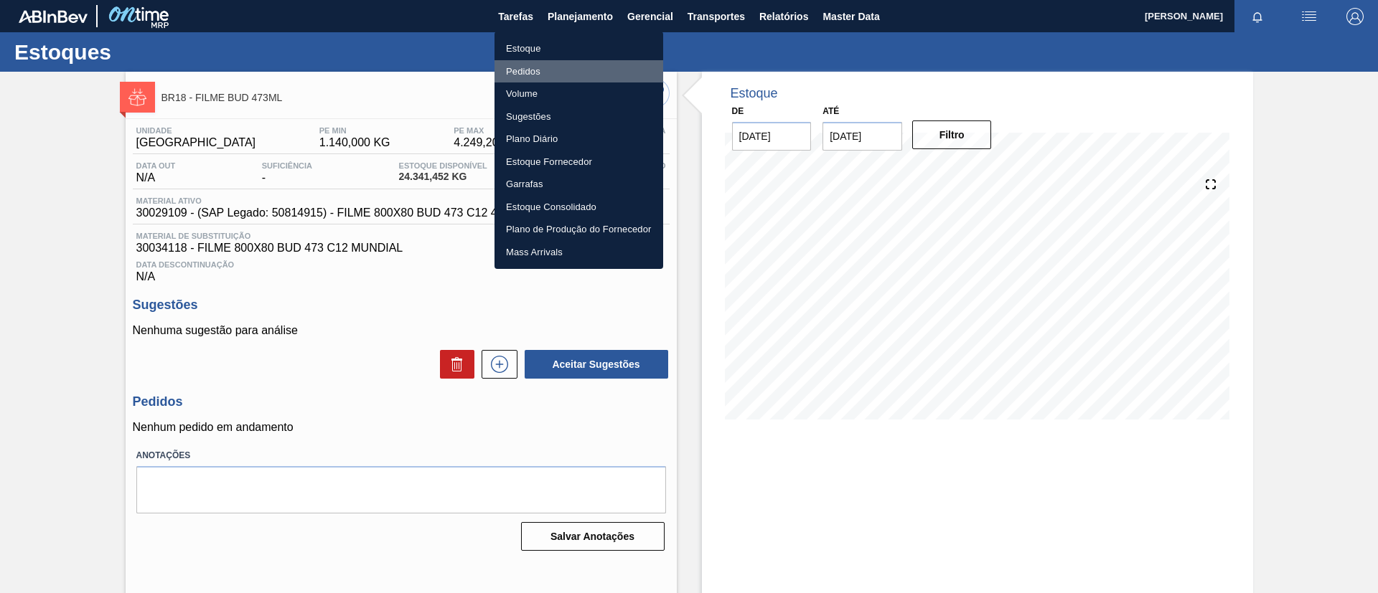
click at [542, 70] on li "Pedidos" at bounding box center [578, 71] width 169 height 23
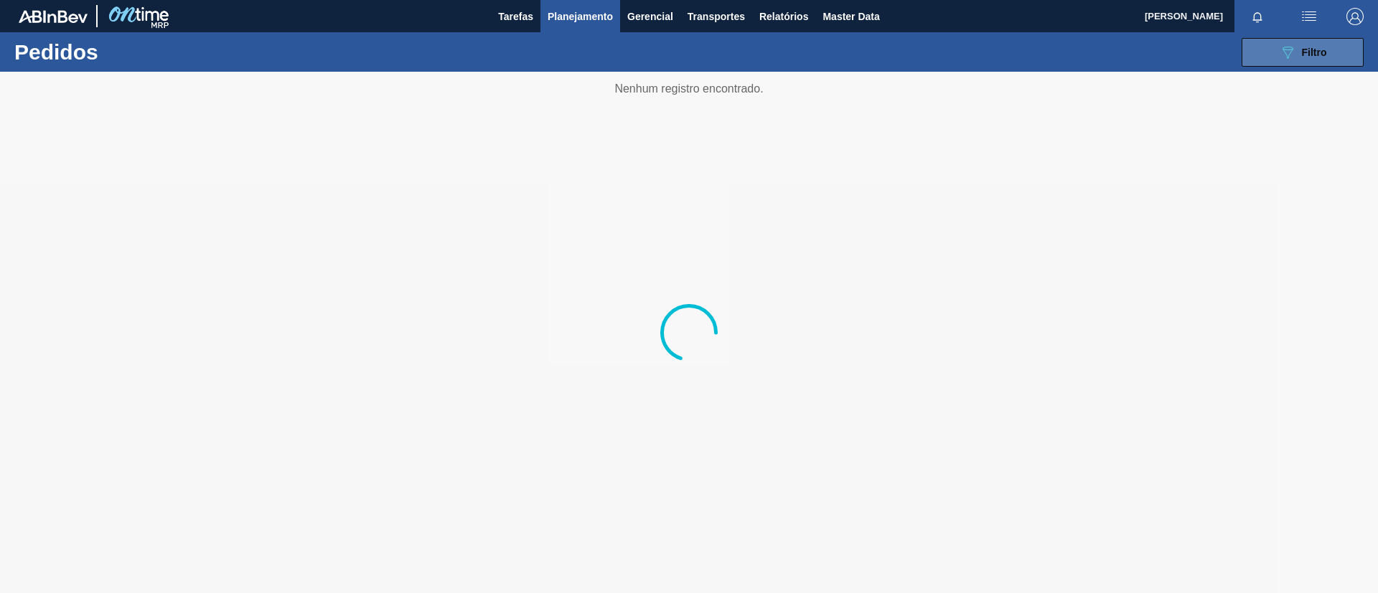
click at [1339, 50] on button "089F7B8B-B2A5-4AFE-B5C0-19BA573D28AC Filtro" at bounding box center [1302, 52] width 122 height 29
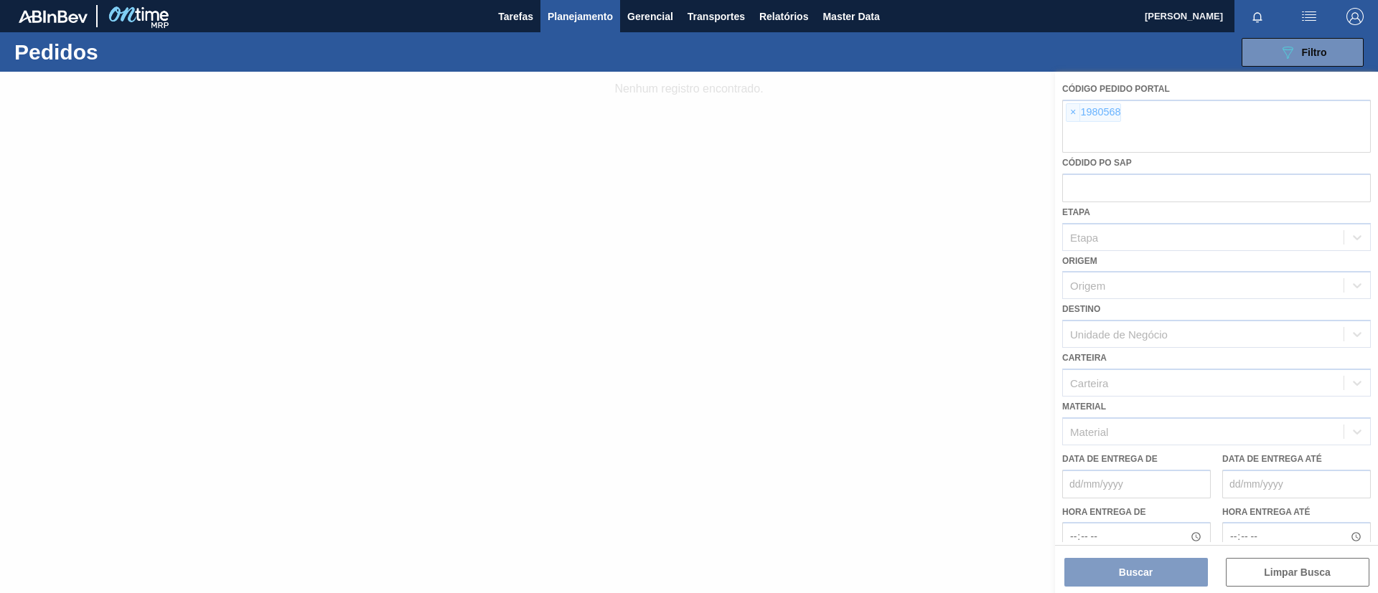
click at [1071, 111] on div at bounding box center [689, 333] width 1378 height 522
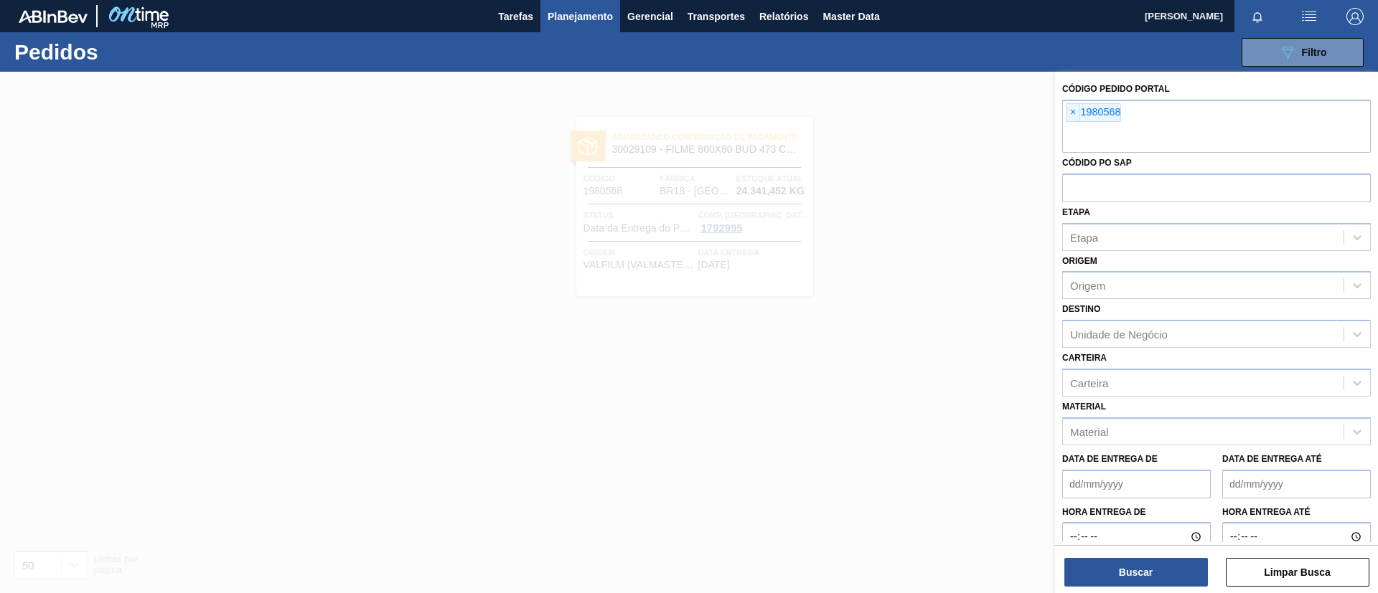
click at [1071, 111] on span "×" at bounding box center [1073, 112] width 14 height 17
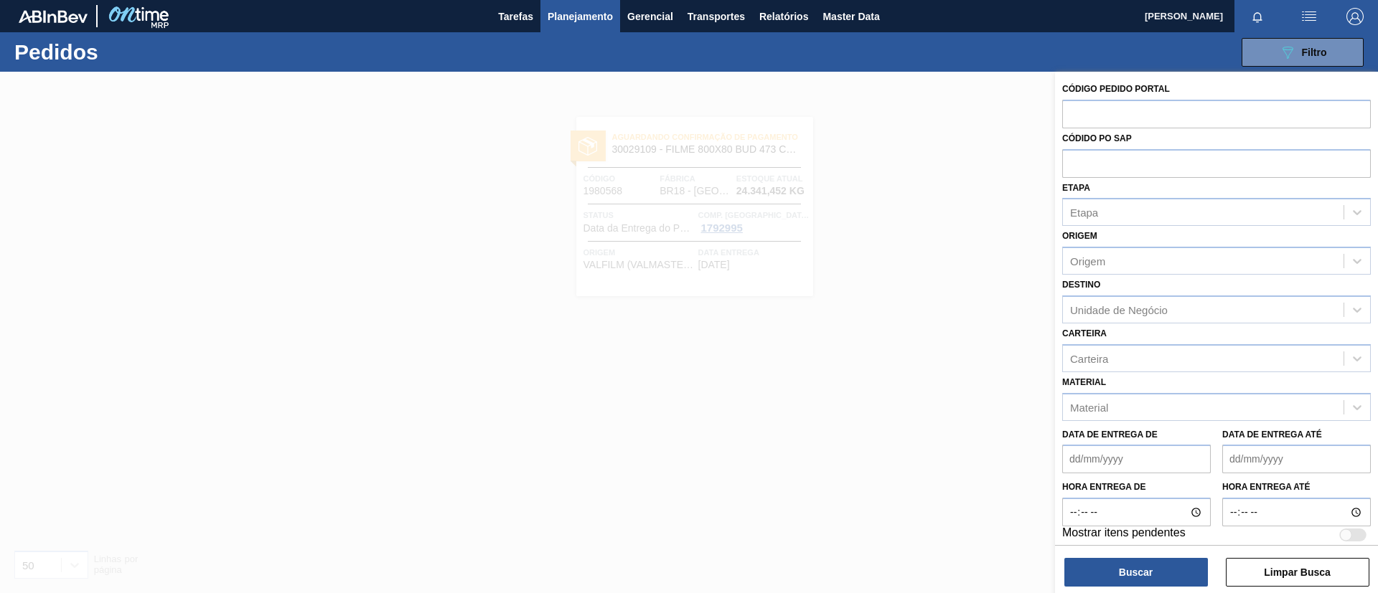
paste input "1983992"
type input "1983992"
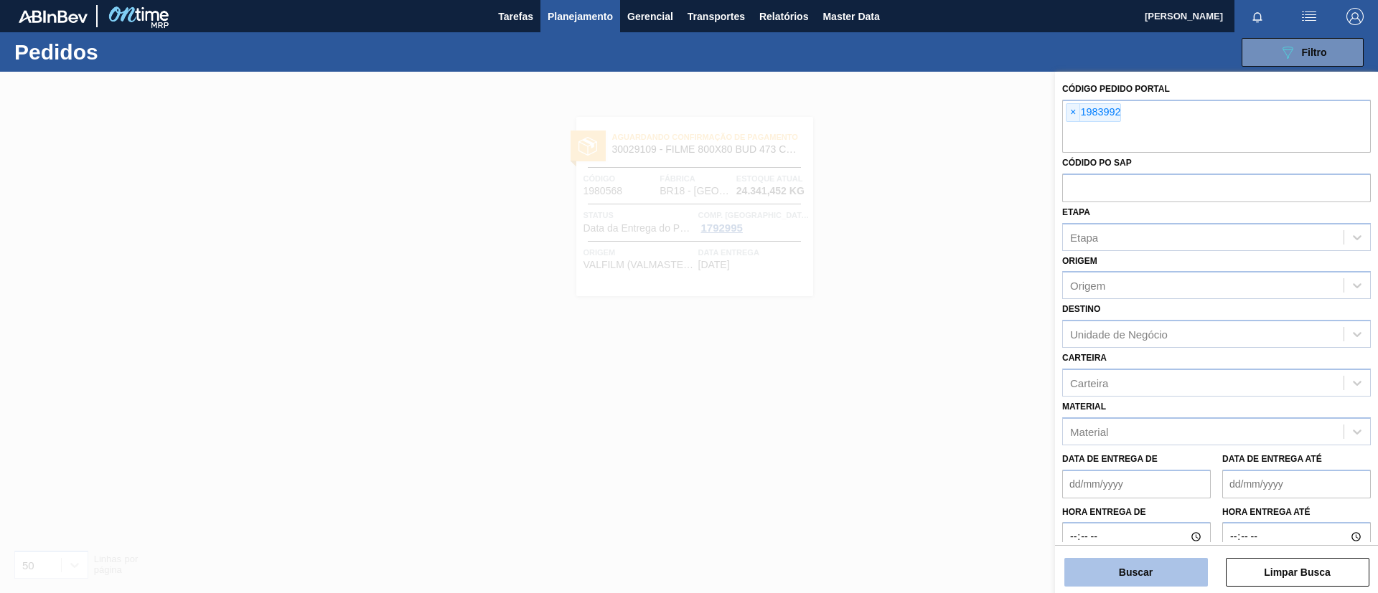
click at [1137, 563] on button "Buscar" at bounding box center [1136, 572] width 144 height 29
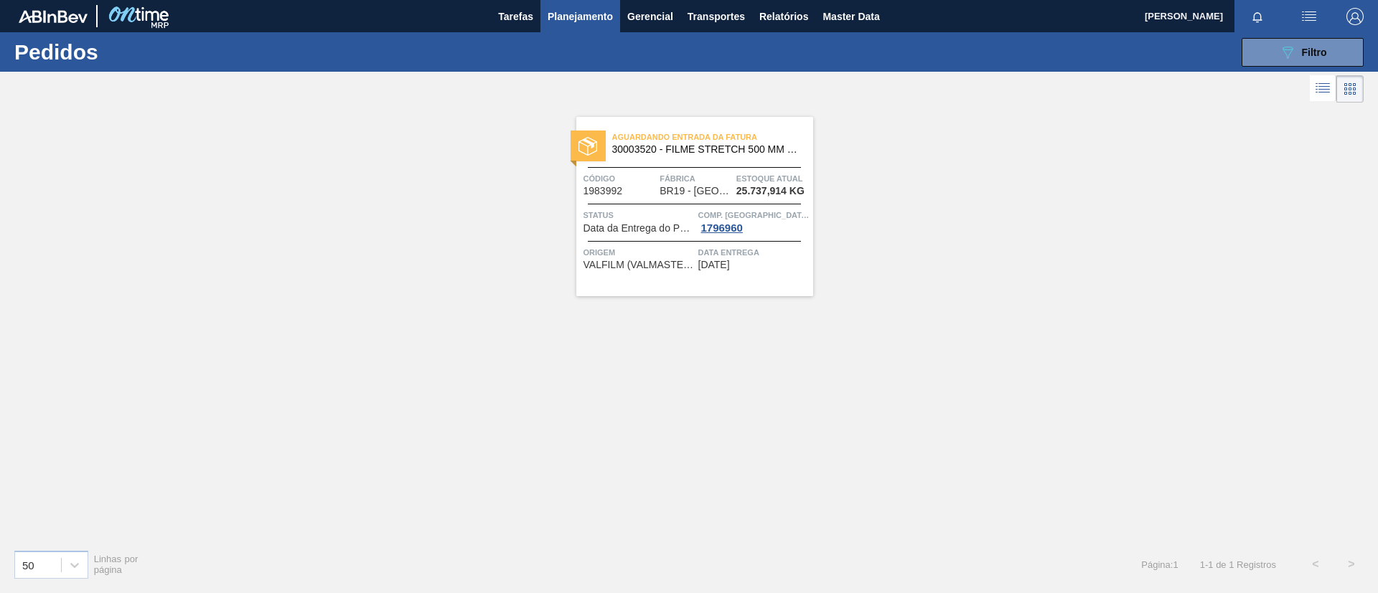
click at [720, 173] on span "Fábrica" at bounding box center [695, 179] width 73 height 14
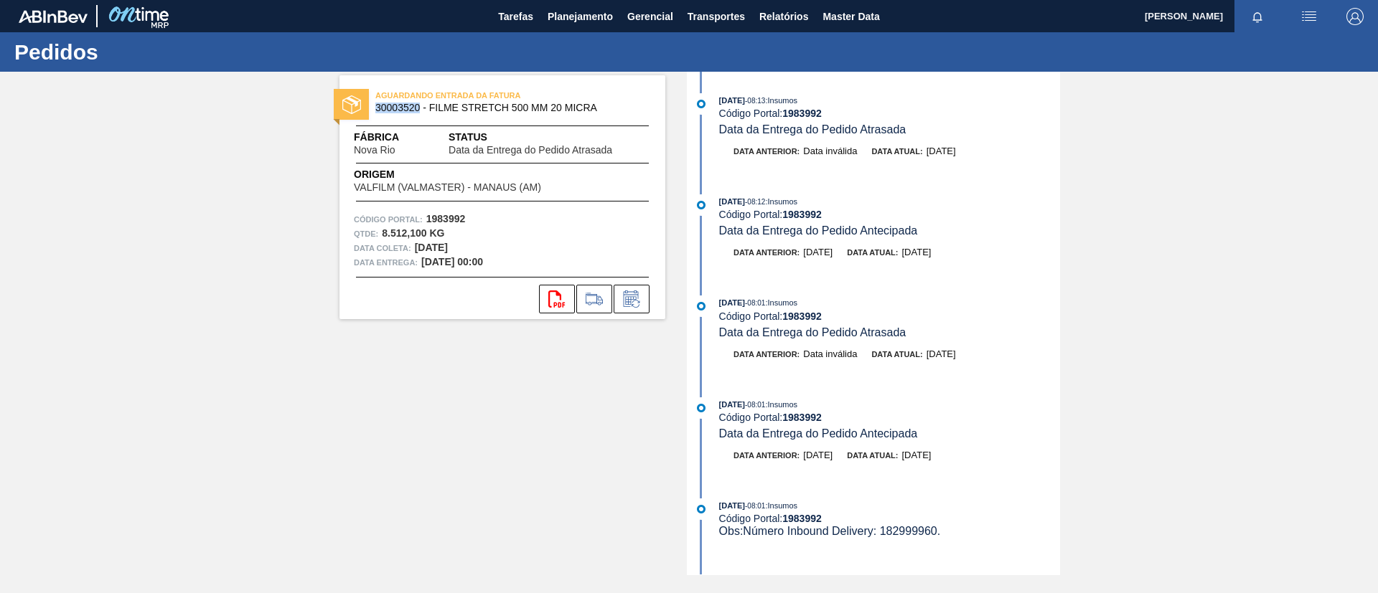
drag, startPoint x: 381, startPoint y: 112, endPoint x: 421, endPoint y: 113, distance: 39.5
click at [421, 113] on div "AGUARDANDO ENTRADA DA FATURA 30003520 - FILME STRETCH 500 MM 20 MICRA" at bounding box center [502, 102] width 326 height 32
copy span "30003520"
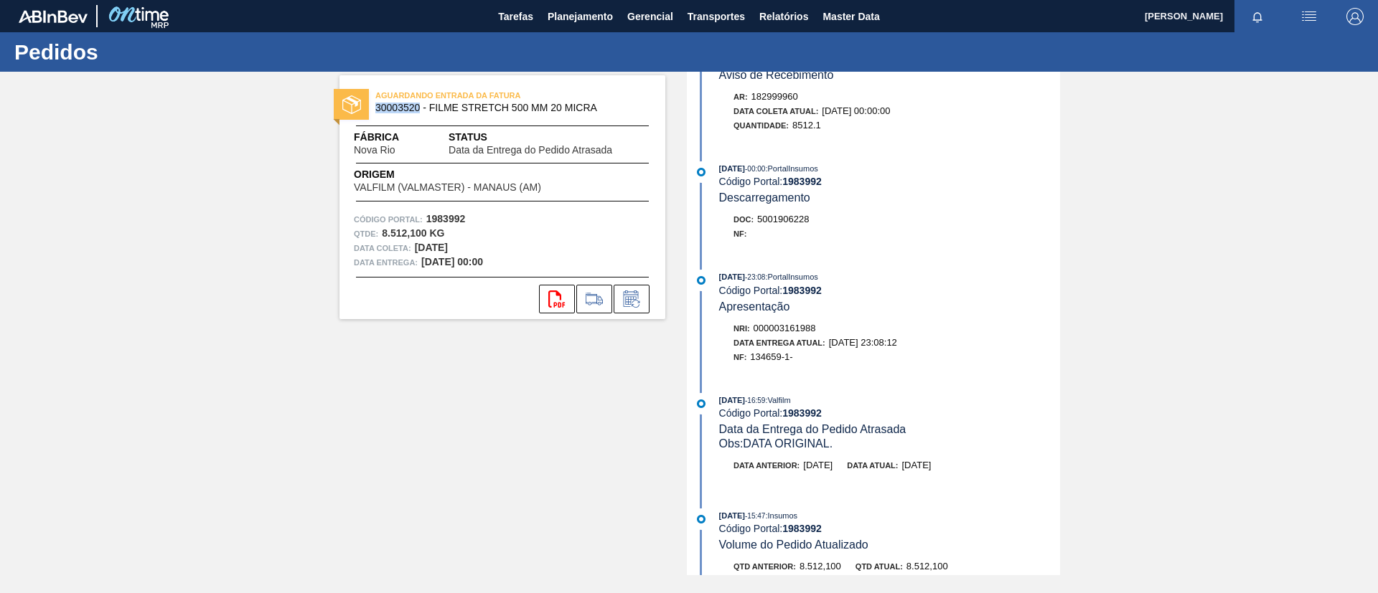
scroll to position [538, 0]
click at [557, 26] on button "Planejamento" at bounding box center [580, 16] width 80 height 32
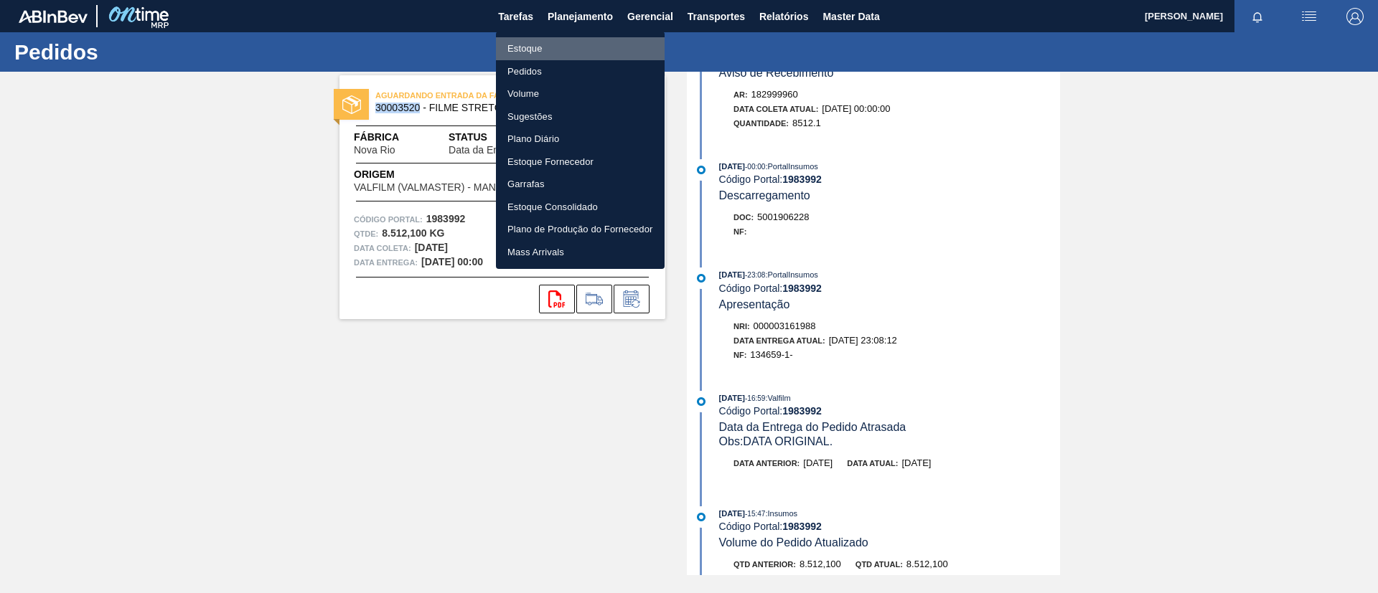
click at [563, 46] on li "Estoque" at bounding box center [580, 48] width 169 height 23
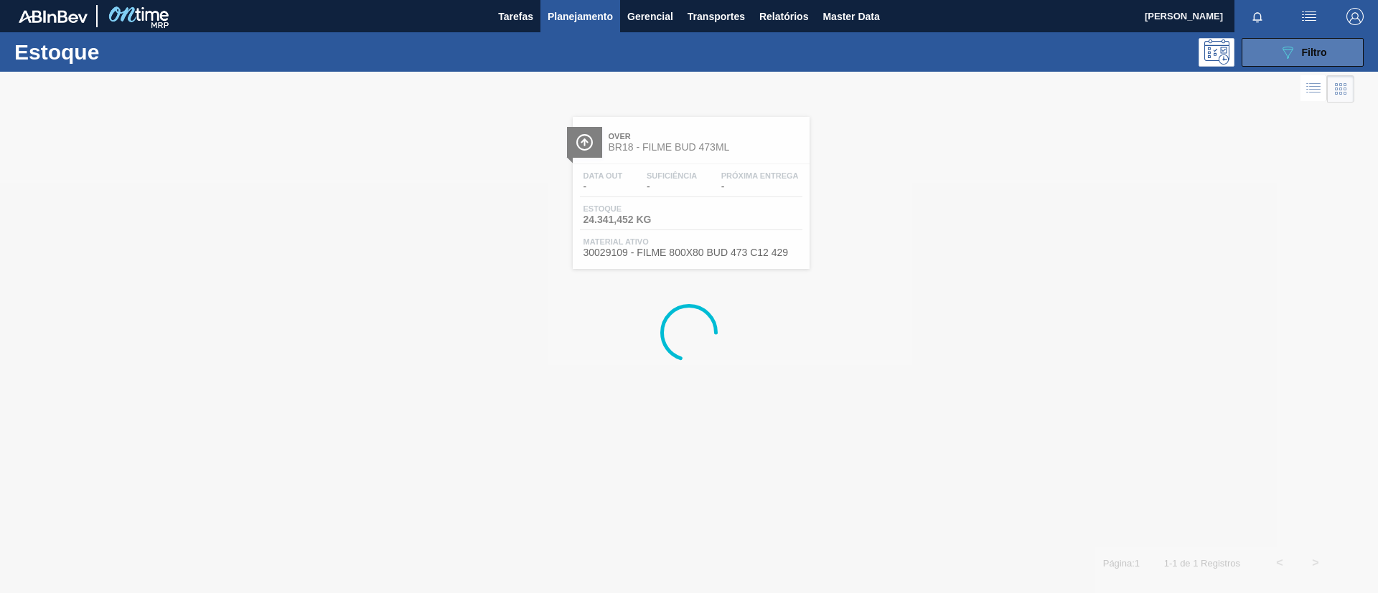
click at [1292, 52] on icon "089F7B8B-B2A5-4AFE-B5C0-19BA573D28AC" at bounding box center [1287, 52] width 17 height 17
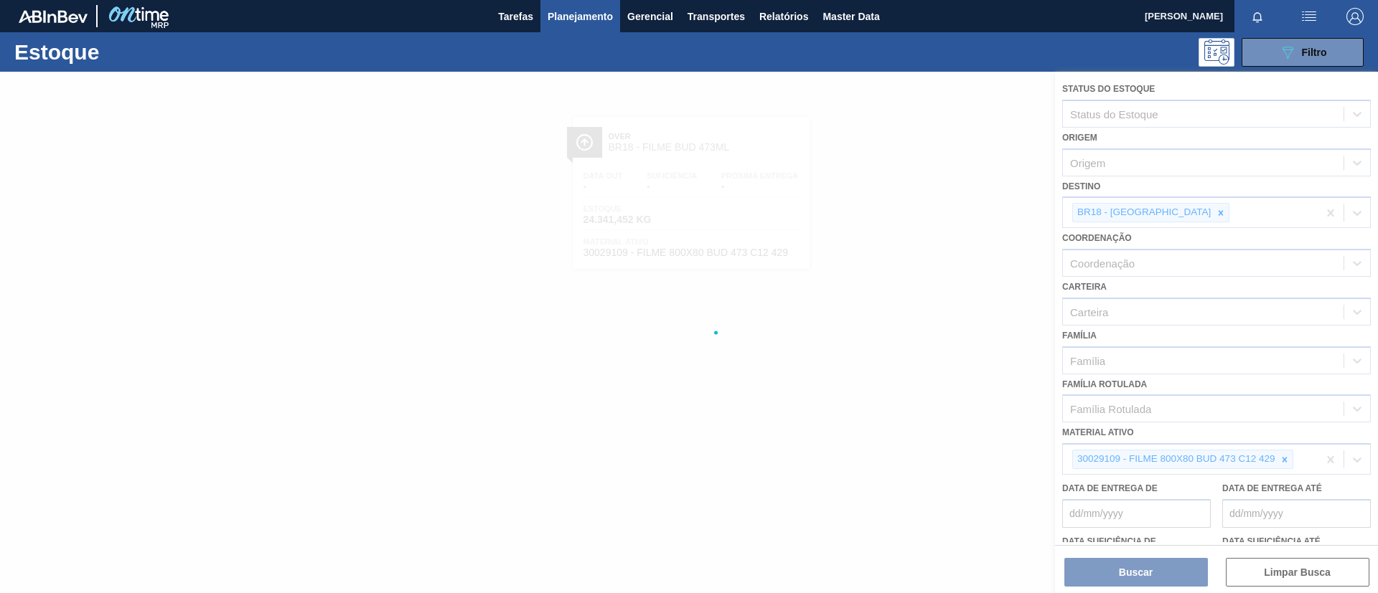
click at [1284, 469] on div at bounding box center [689, 333] width 1378 height 522
click at [1284, 460] on div at bounding box center [689, 333] width 1378 height 522
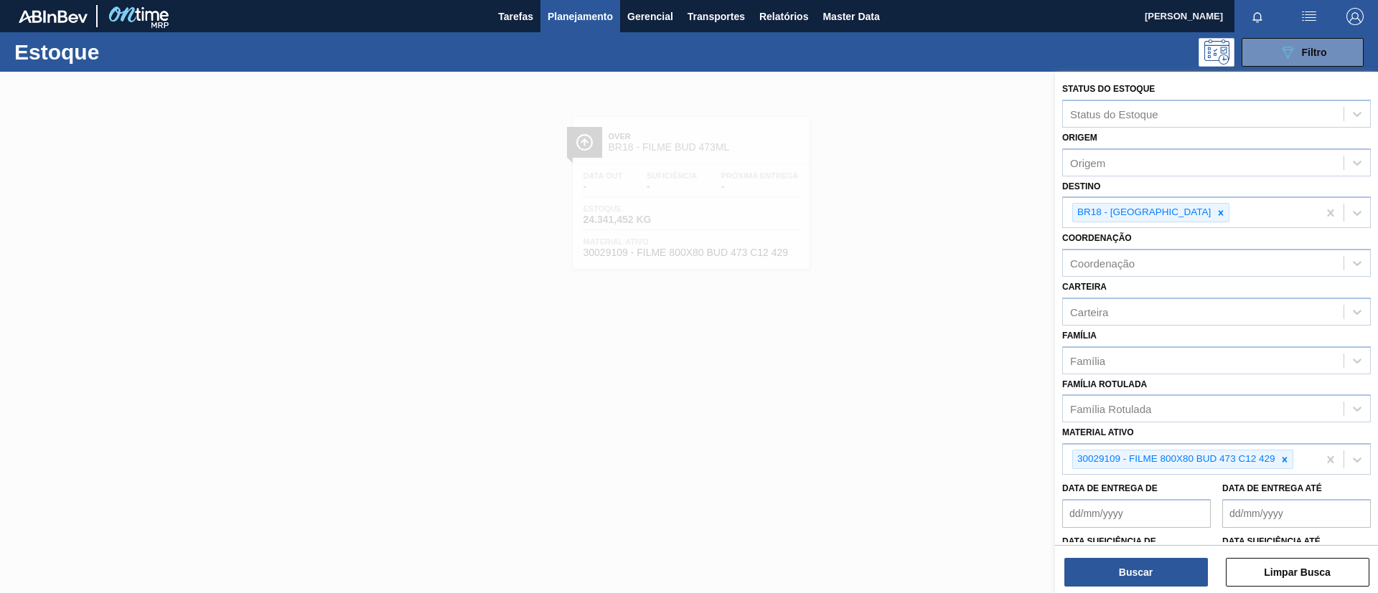
click at [1284, 460] on icon at bounding box center [1284, 459] width 5 height 5
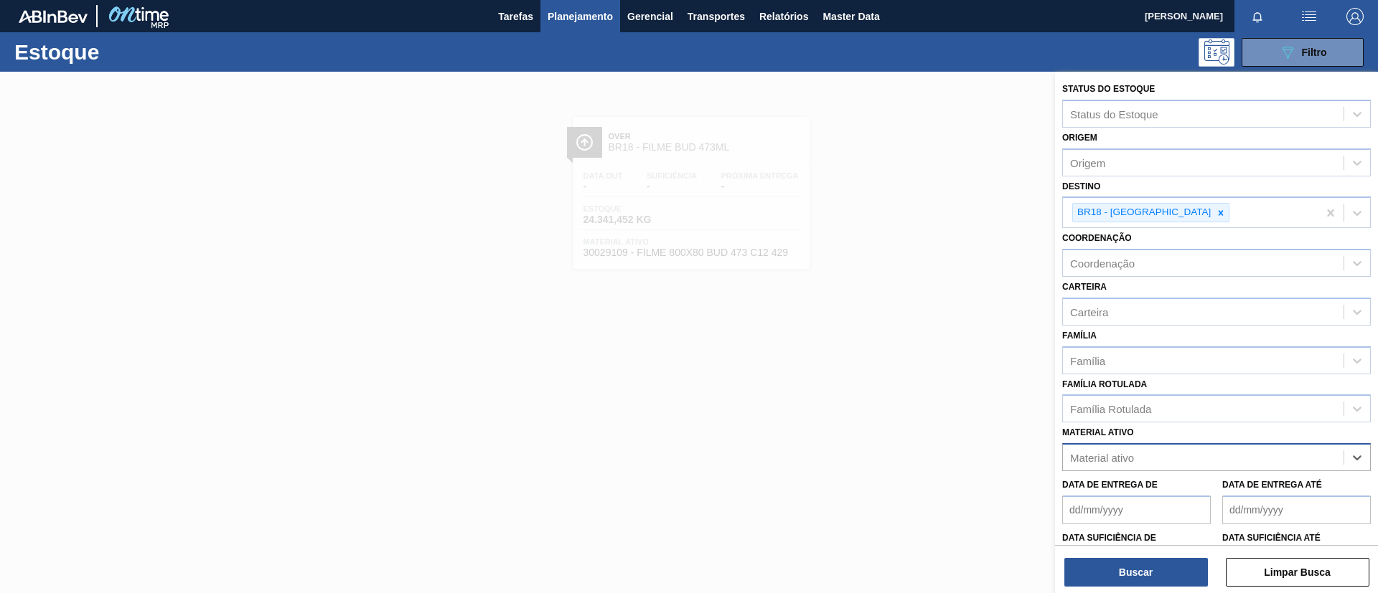
paste ativo "30003520"
type ativo "30003520"
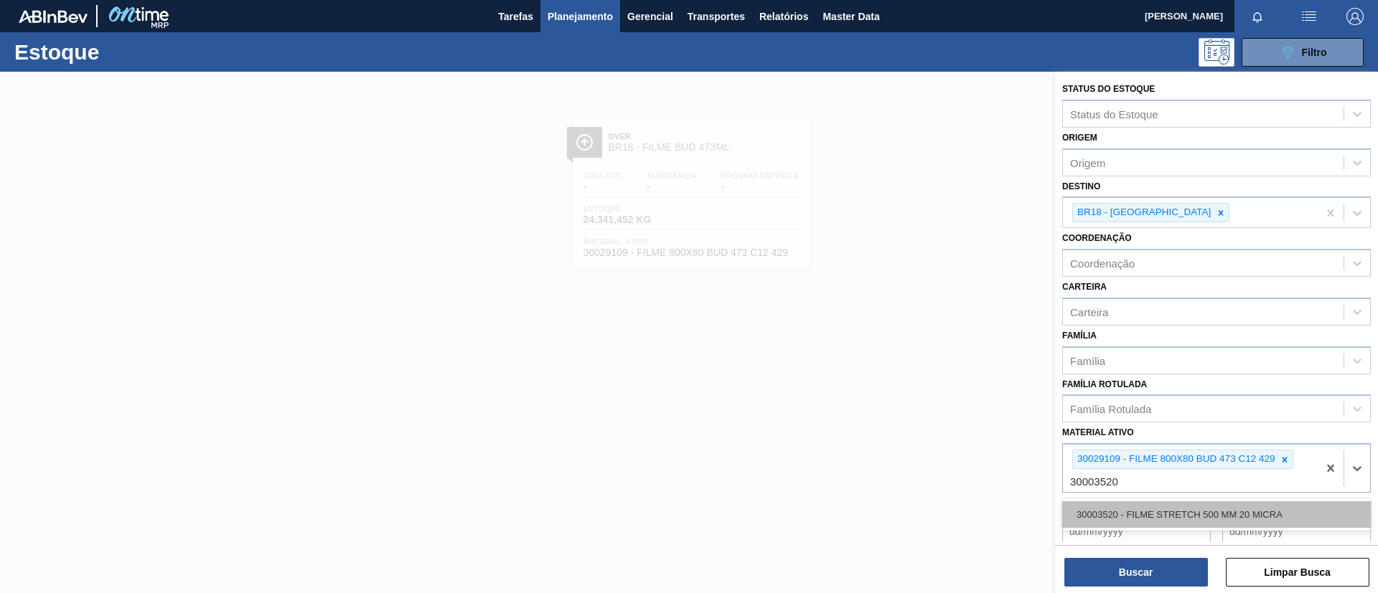
click at [1152, 508] on div "30003520 - FILME STRETCH 500 MM 20 MICRA" at bounding box center [1216, 515] width 309 height 27
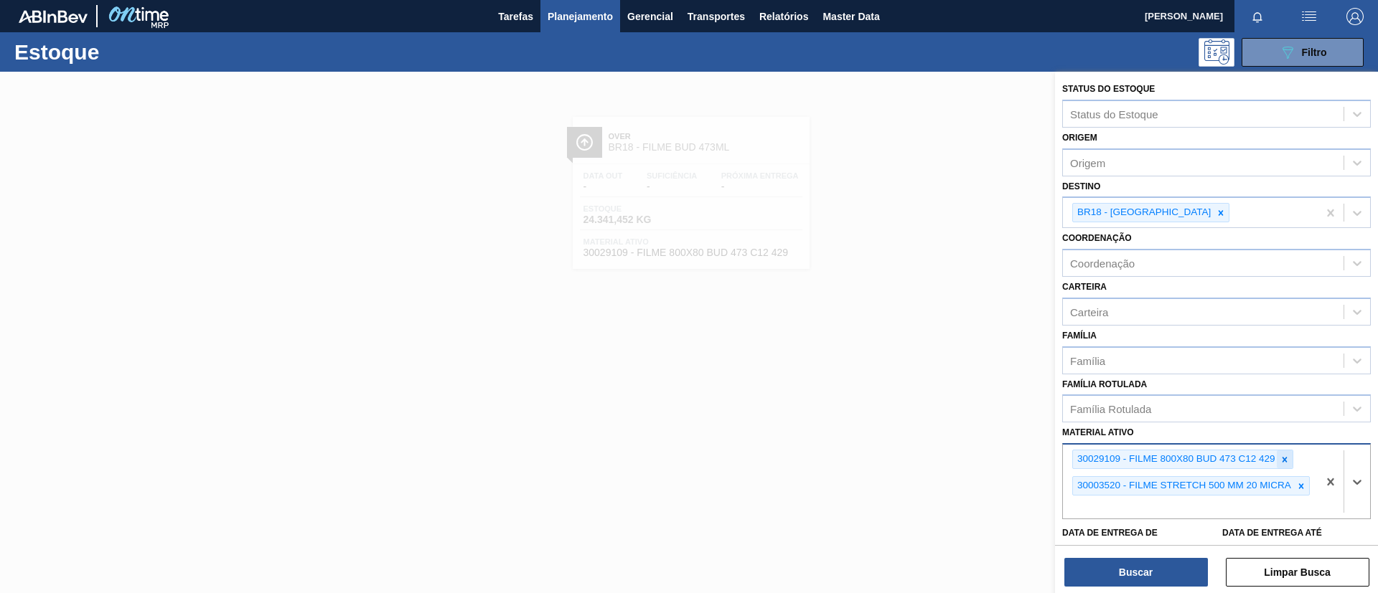
click at [1281, 460] on icon at bounding box center [1284, 460] width 10 height 10
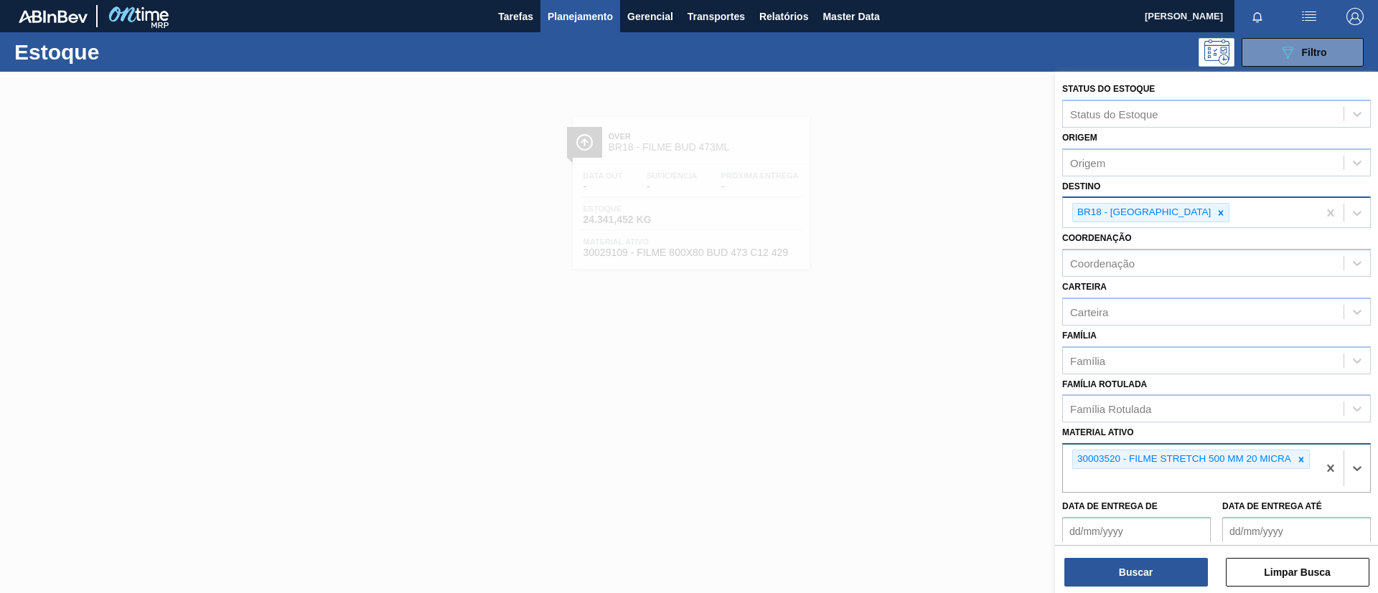
click at [1213, 212] on div at bounding box center [1221, 213] width 16 height 18
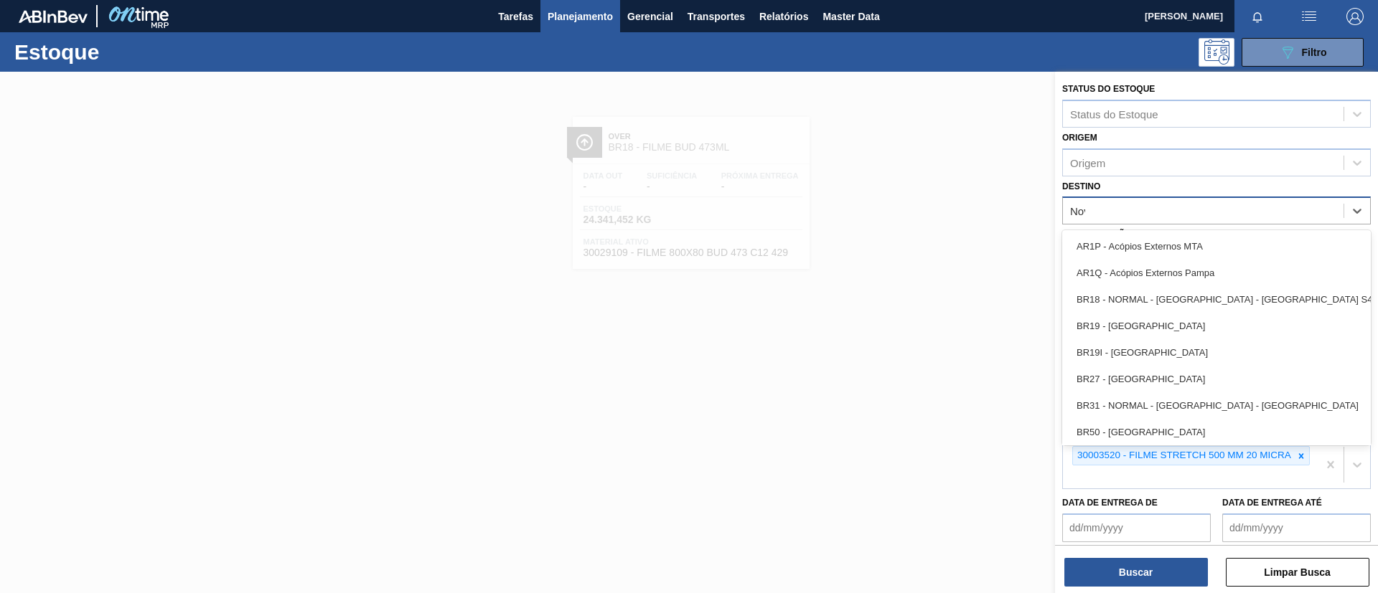
type input "Nova"
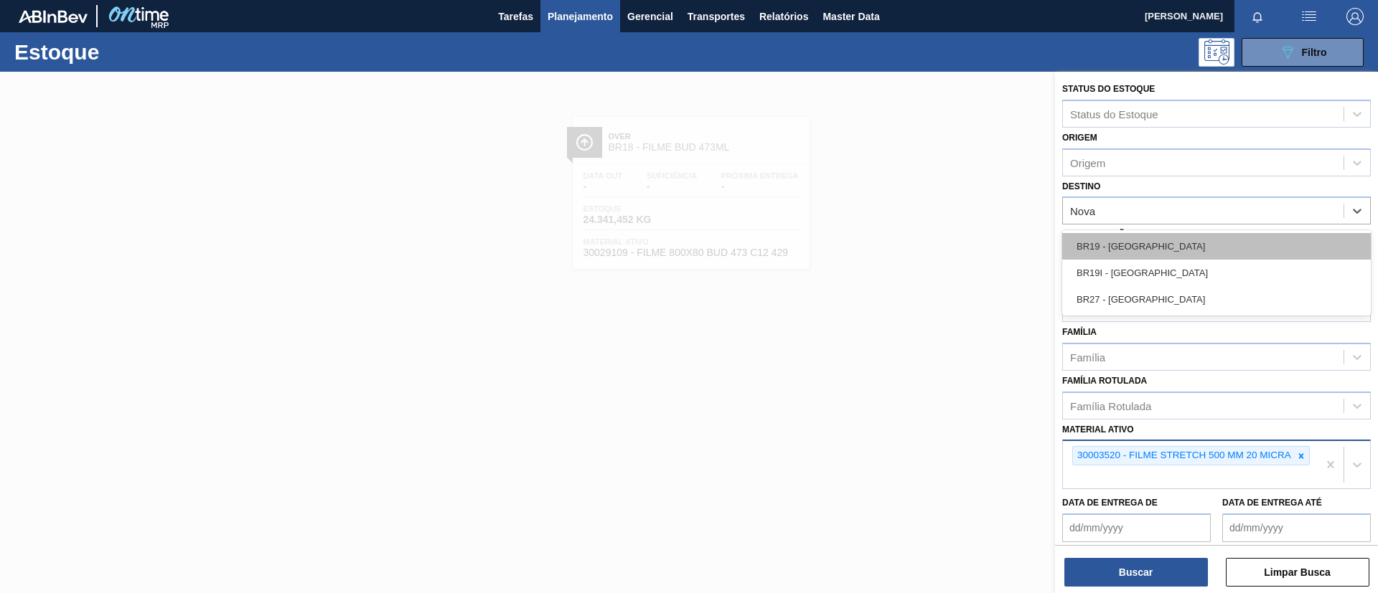
click at [1127, 244] on div "BR19 - [GEOGRAPHIC_DATA]" at bounding box center [1216, 246] width 309 height 27
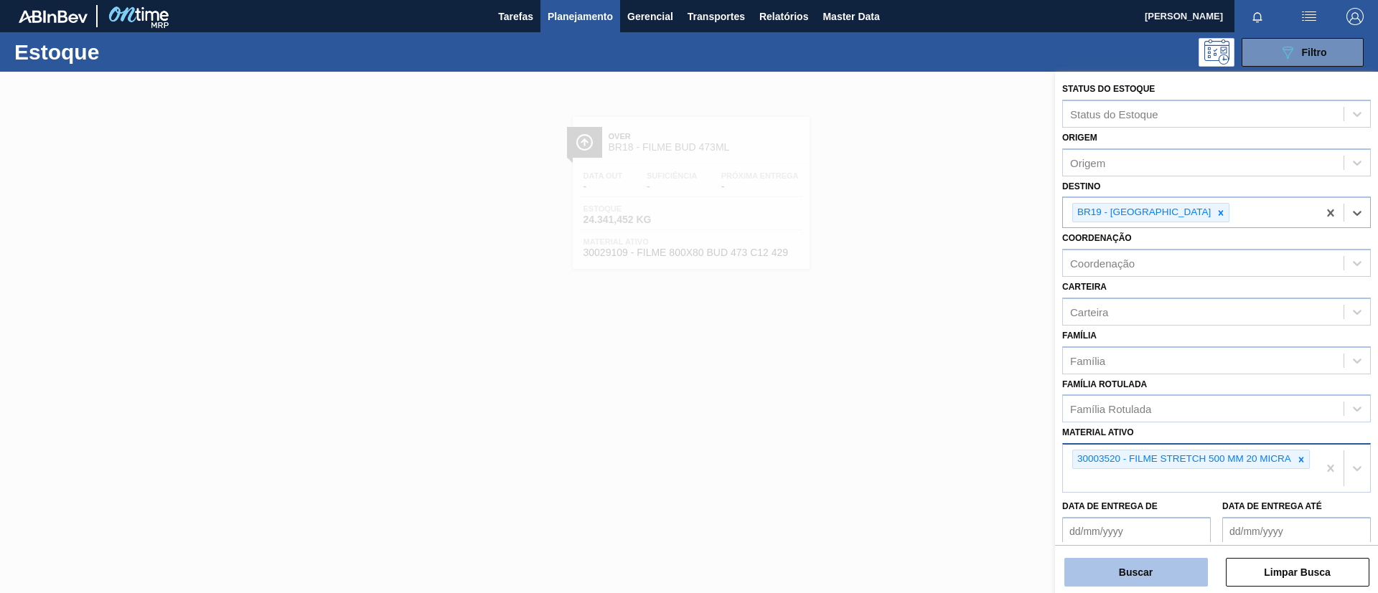
click at [1144, 568] on button "Buscar" at bounding box center [1136, 572] width 144 height 29
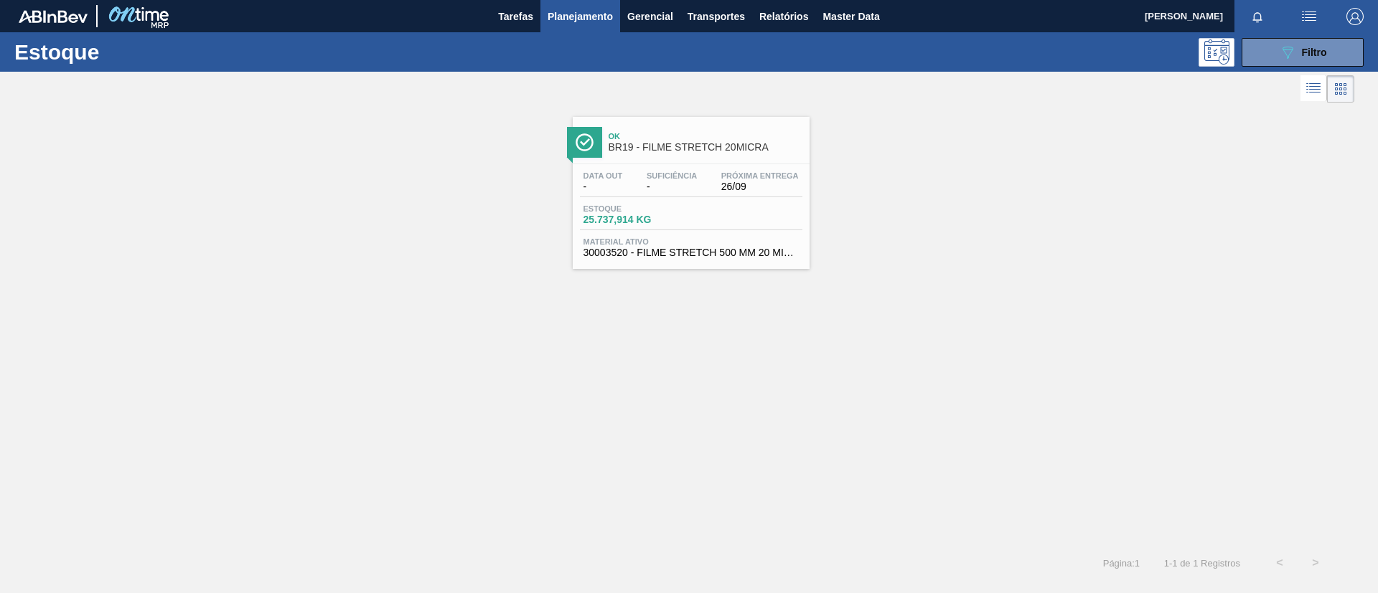
click at [647, 177] on span "Suficiência" at bounding box center [672, 176] width 50 height 9
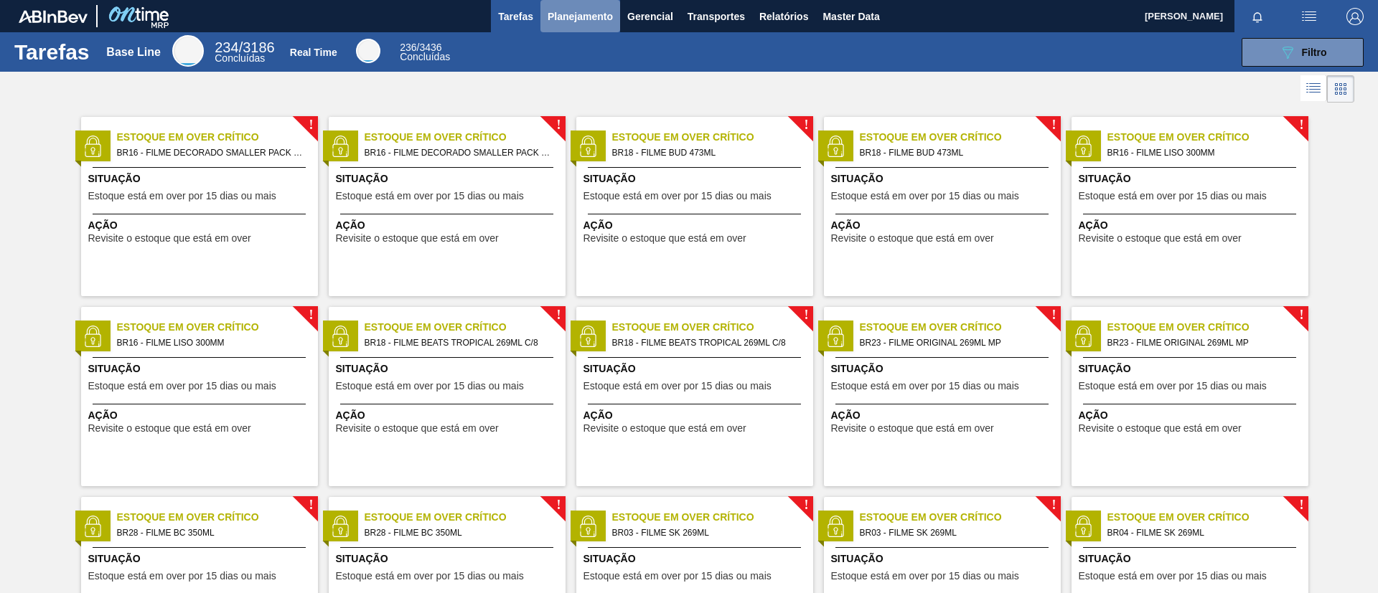
click at [588, 22] on span "Planejamento" at bounding box center [580, 16] width 65 height 17
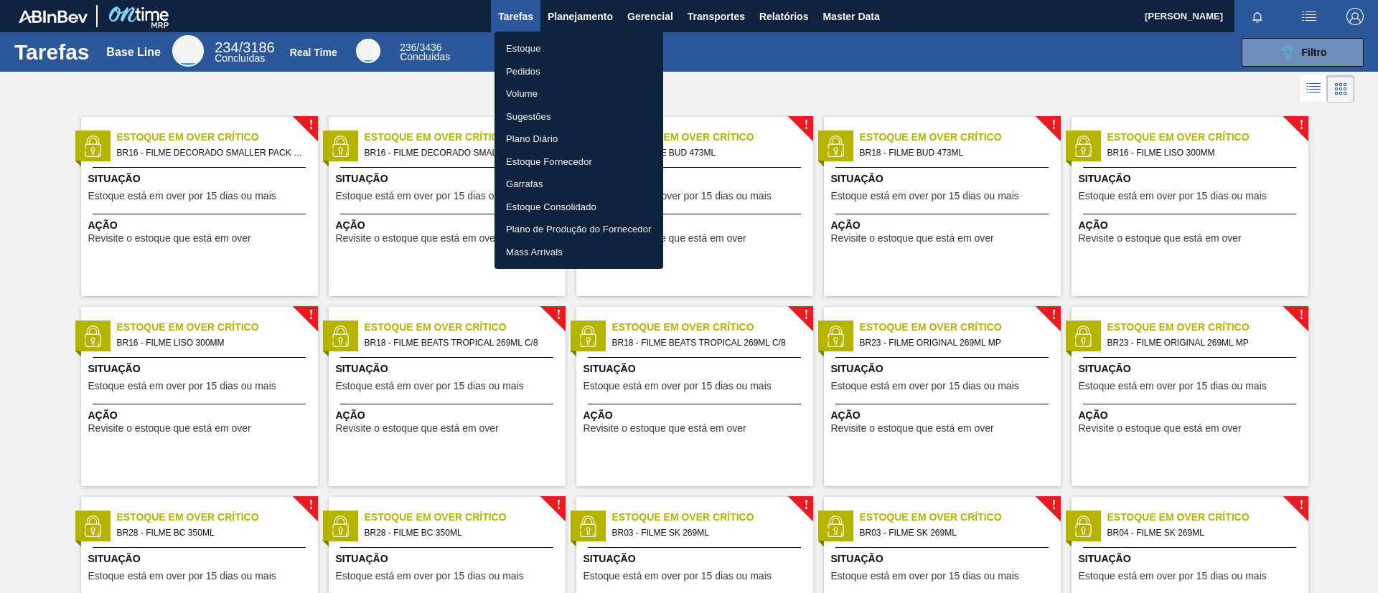
click at [579, 41] on li "Estoque" at bounding box center [578, 48] width 169 height 23
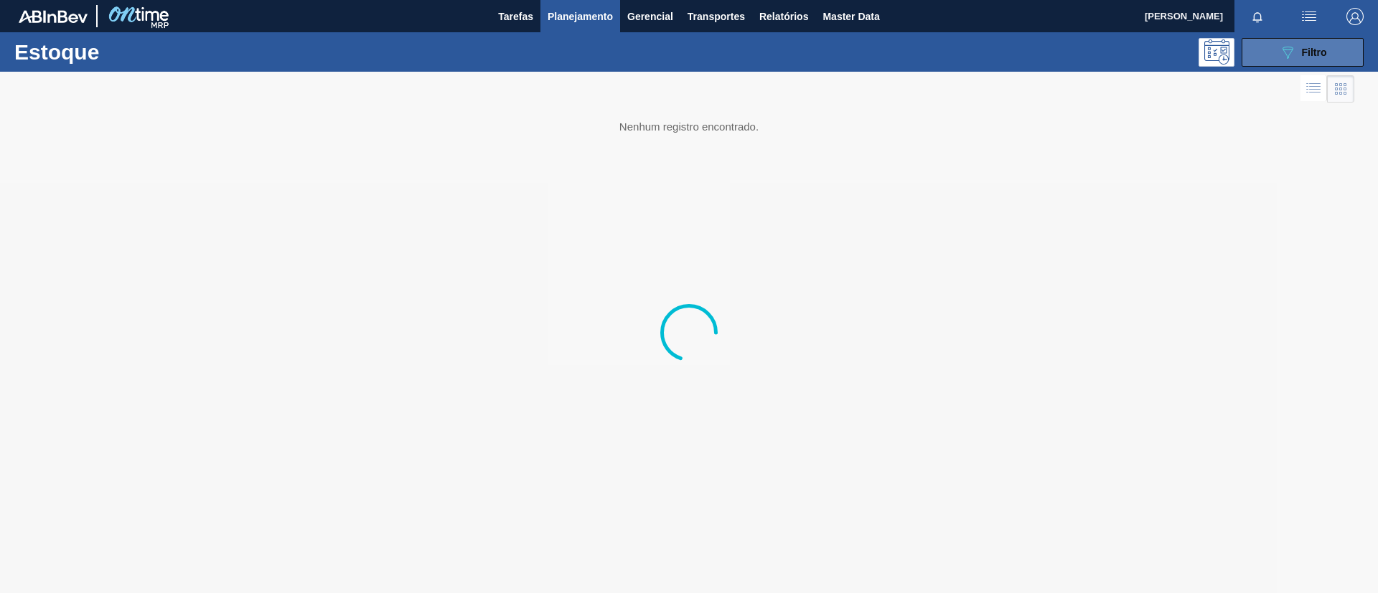
click at [1287, 47] on icon at bounding box center [1287, 53] width 11 height 12
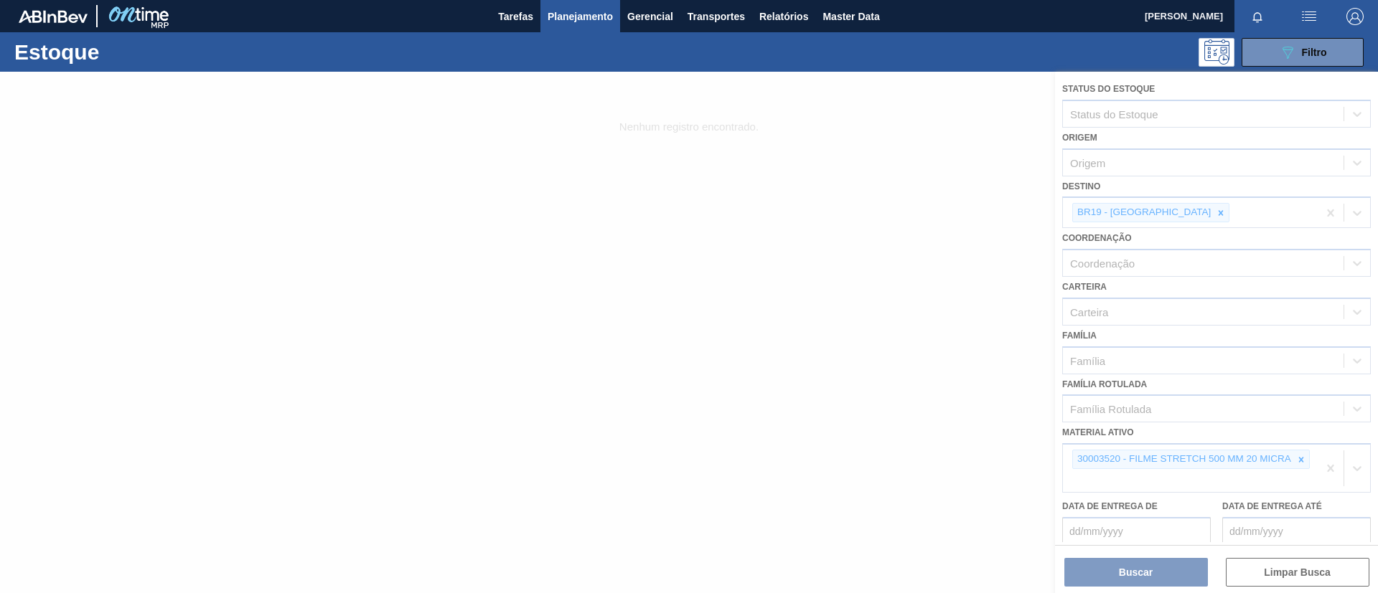
click at [1299, 459] on div at bounding box center [689, 333] width 1378 height 522
click at [1300, 459] on div at bounding box center [689, 333] width 1378 height 522
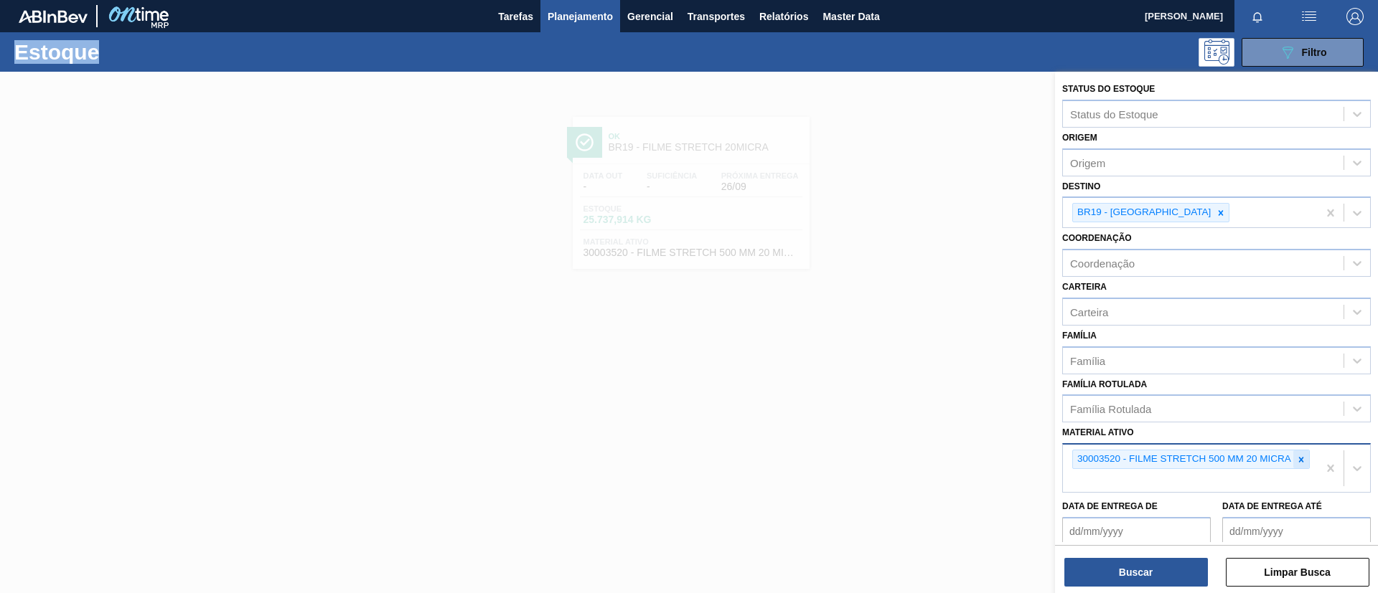
click at [1299, 460] on icon at bounding box center [1301, 459] width 5 height 5
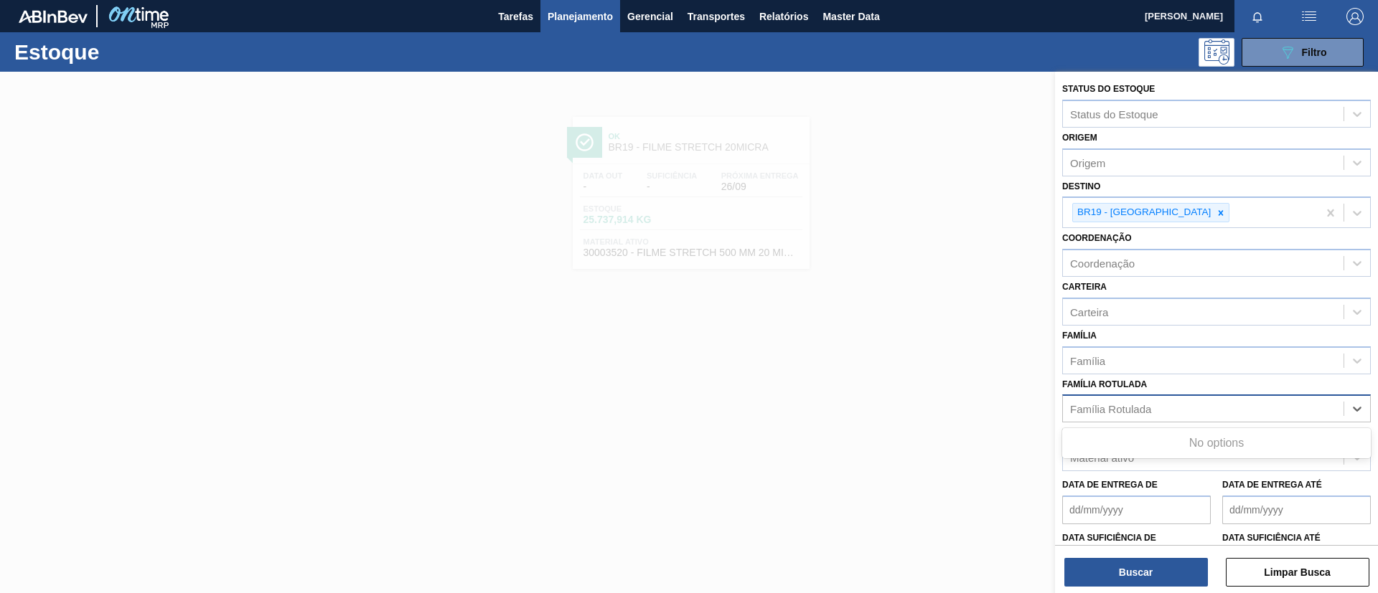
click at [1191, 413] on div "Família Rotulada" at bounding box center [1203, 409] width 281 height 21
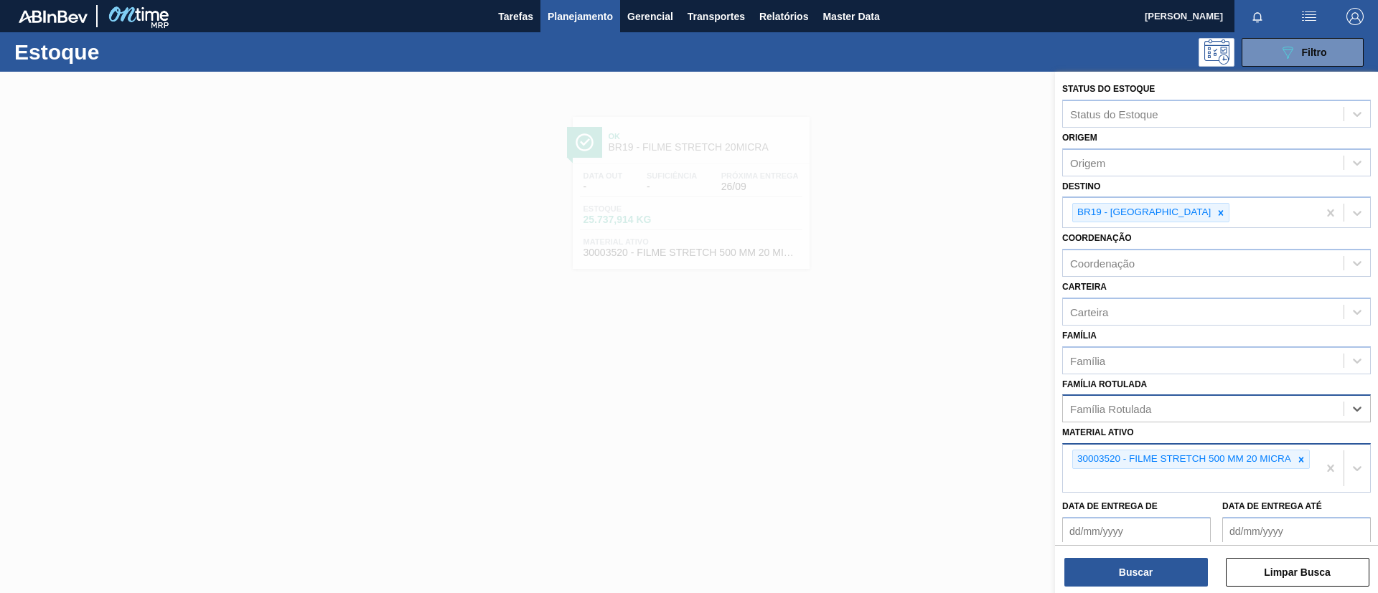
click at [1191, 412] on div "Família Rotulada" at bounding box center [1203, 409] width 281 height 21
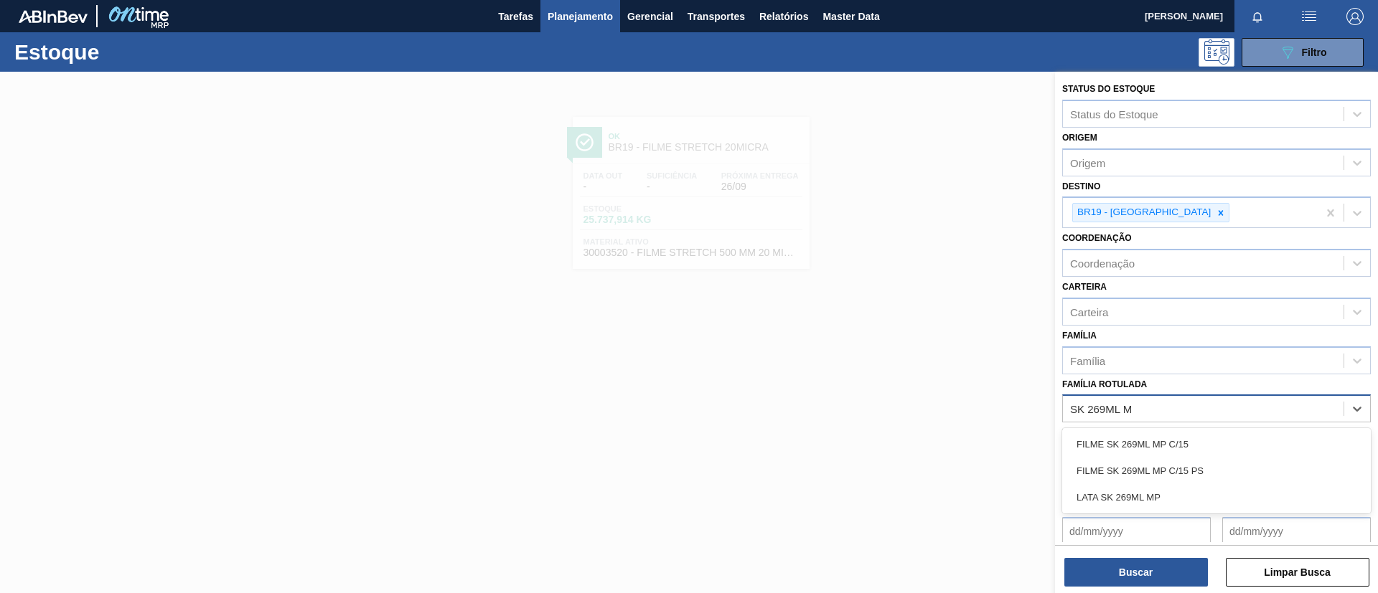
type Rotulada "SK 269ML MP"
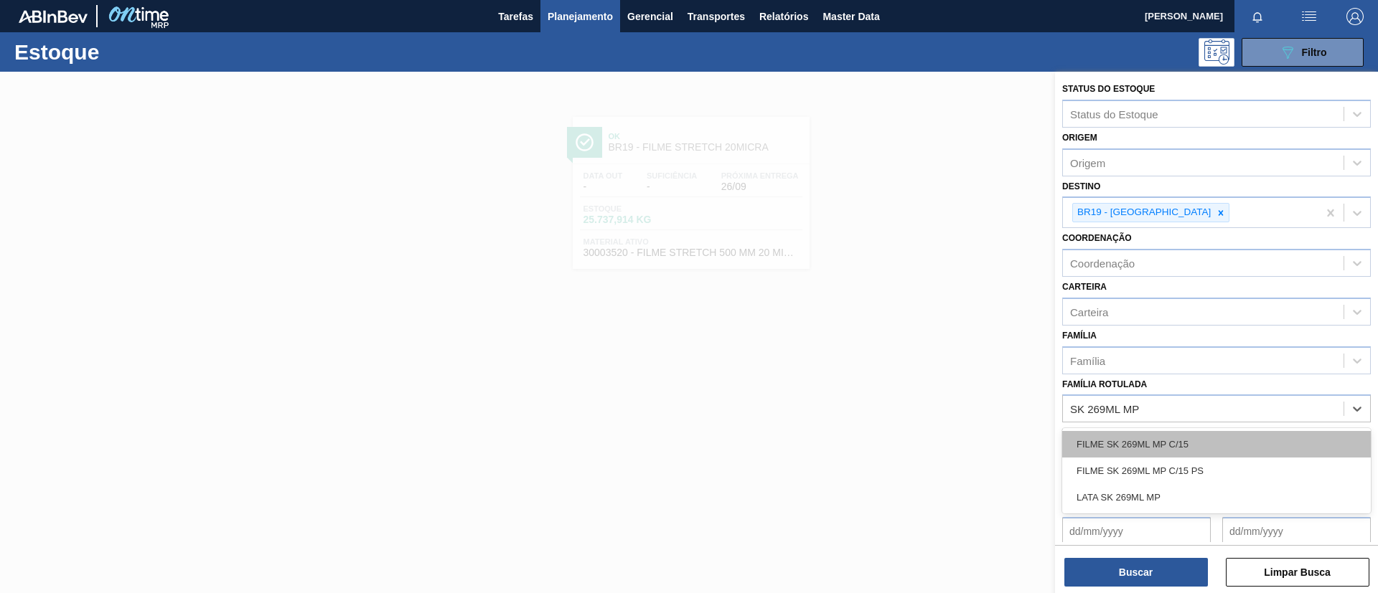
click at [1202, 431] on div "FILME SK 269ML MP C/15" at bounding box center [1216, 444] width 309 height 27
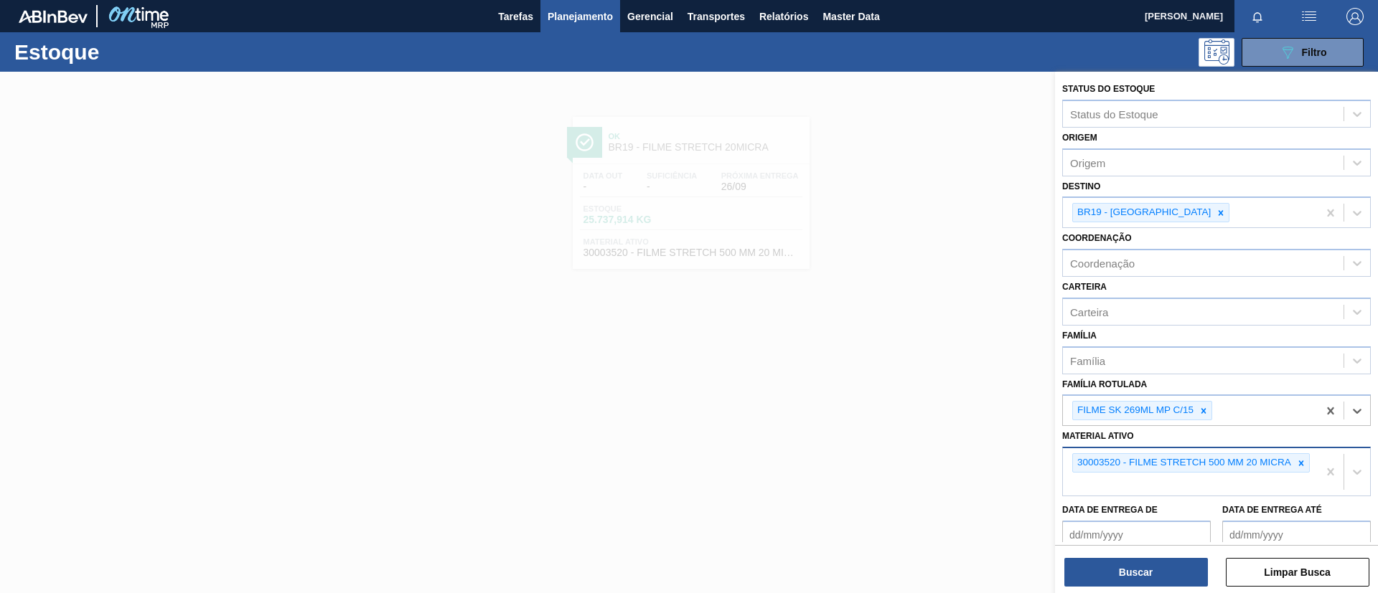
click at [1302, 451] on div "30003520 - FILME STRETCH 500 MM 20 MICRA" at bounding box center [1190, 471] width 255 height 47
click at [1301, 459] on icon at bounding box center [1301, 464] width 10 height 10
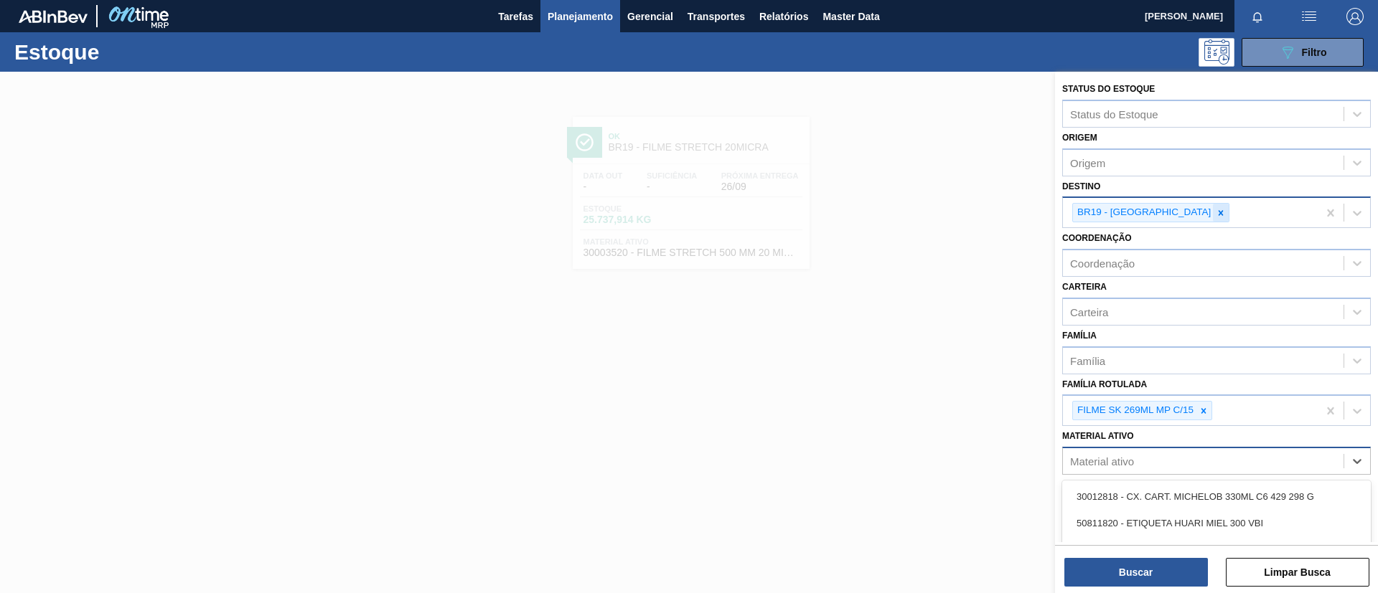
click at [1218, 212] on icon at bounding box center [1220, 212] width 5 height 5
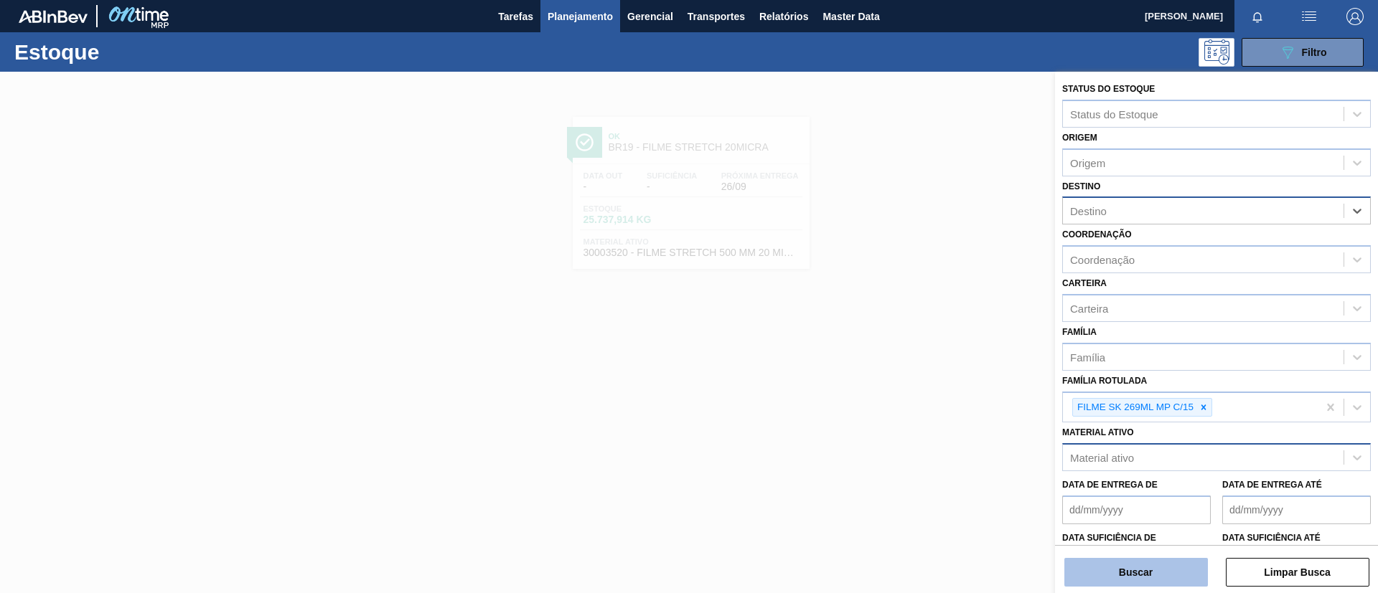
click at [1141, 568] on button "Buscar" at bounding box center [1136, 572] width 144 height 29
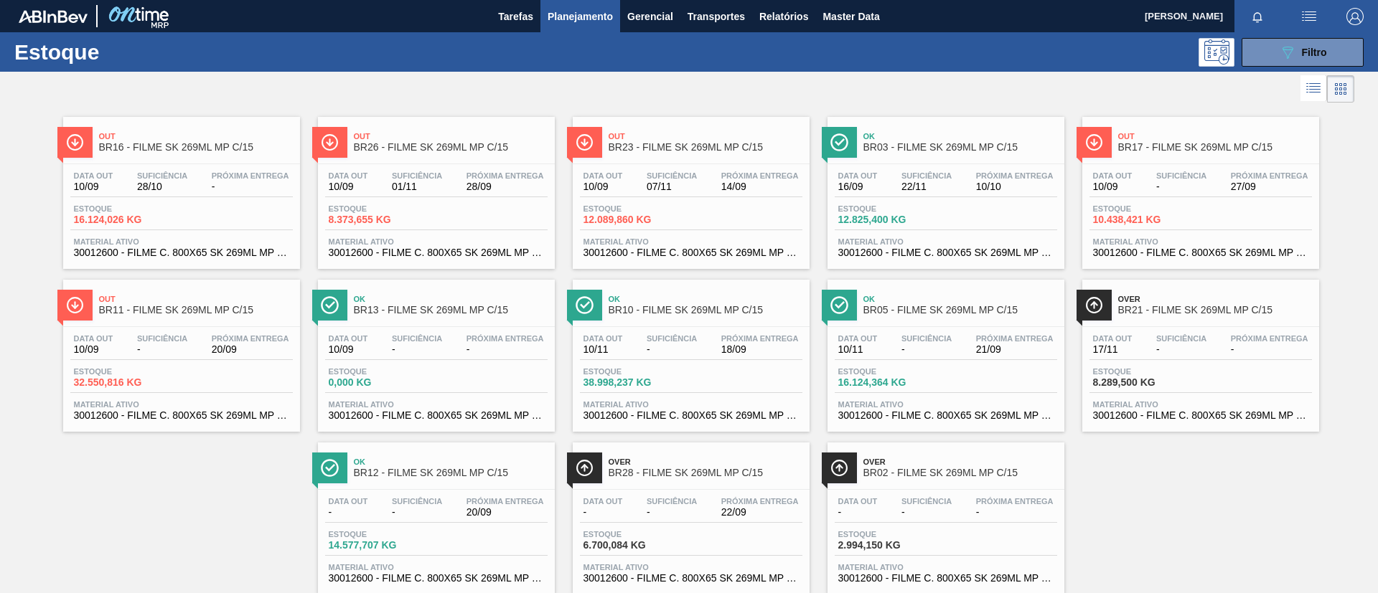
click at [205, 301] on span "Out" at bounding box center [196, 299] width 194 height 9
click at [936, 146] on span "BR03 - FILME SK 269ML MP C/15" at bounding box center [960, 147] width 194 height 11
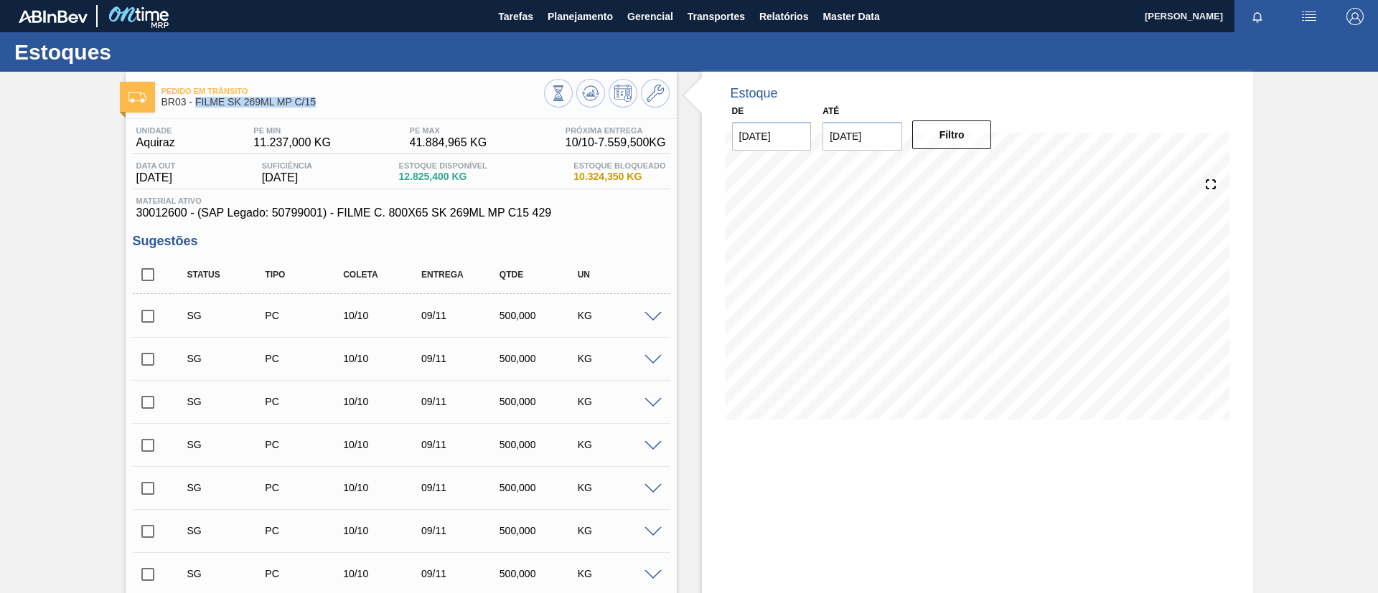
drag, startPoint x: 329, startPoint y: 107, endPoint x: 194, endPoint y: 110, distance: 134.9
click at [194, 110] on div "Pedido em Trânsito BR03 - FILME SK 269ML MP C/15" at bounding box center [352, 97] width 382 height 32
copy span "FILME SK 269ML MP C/15"
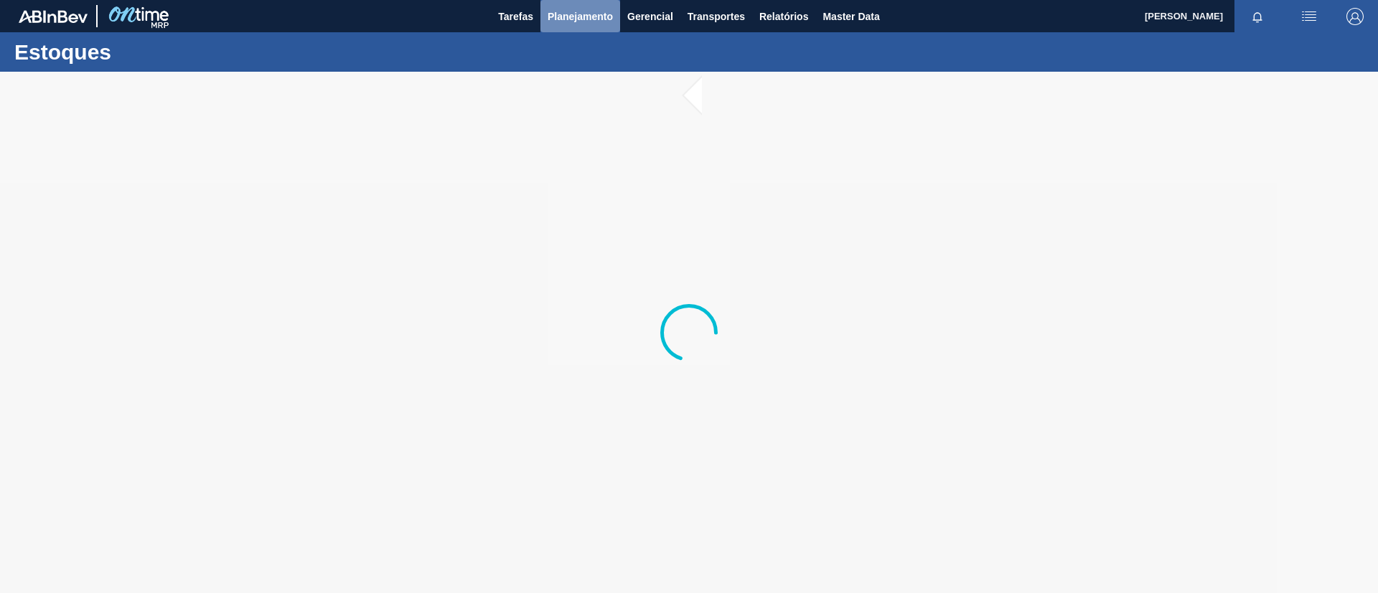
click at [603, 27] on button "Planejamento" at bounding box center [580, 16] width 80 height 32
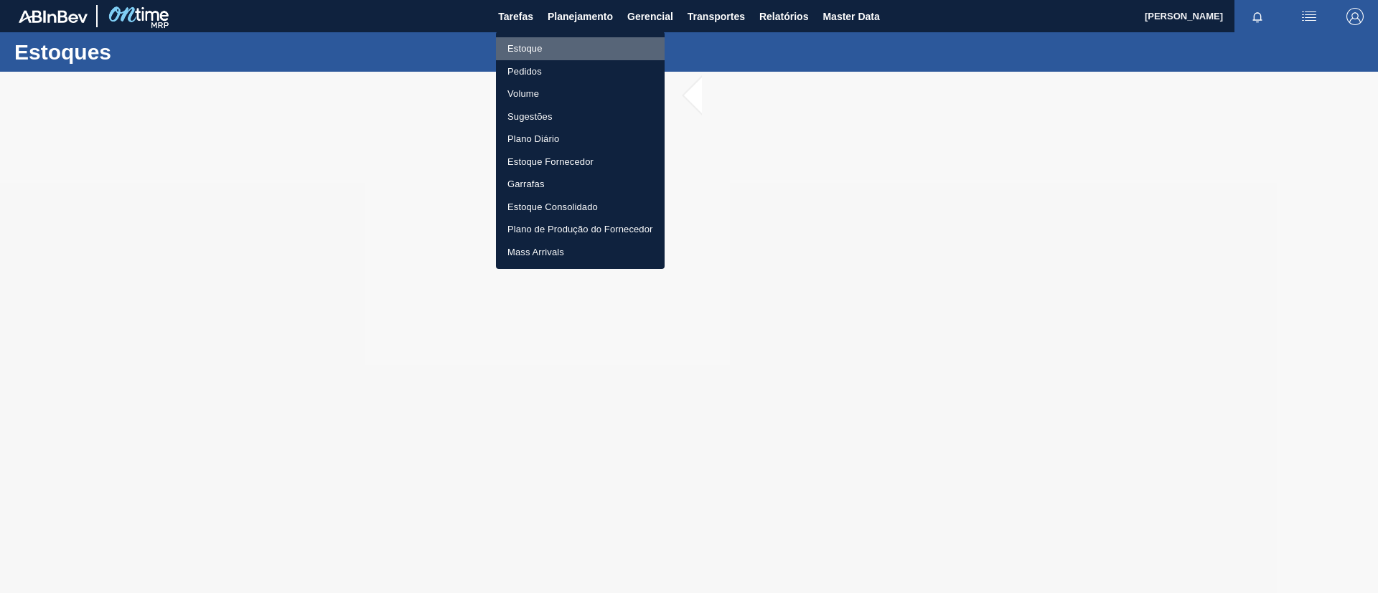
click at [597, 53] on li "Estoque" at bounding box center [580, 48] width 169 height 23
